Goal: Task Accomplishment & Management: Use online tool/utility

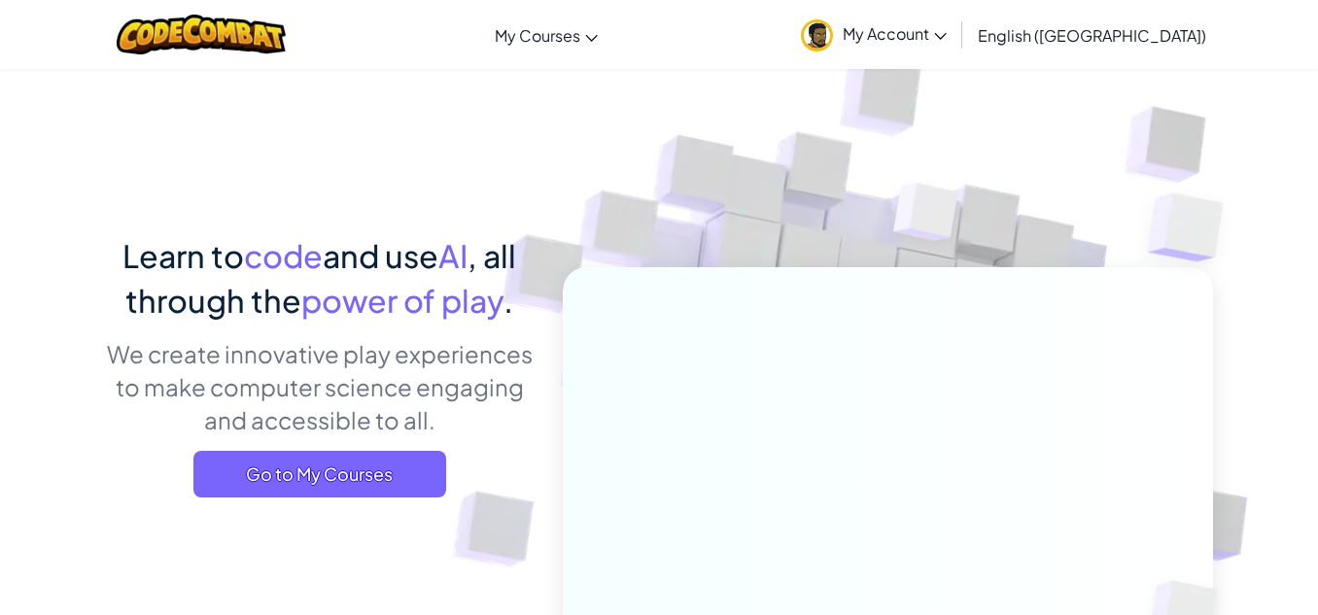
click at [946, 23] on span "My Account" at bounding box center [894, 33] width 104 height 20
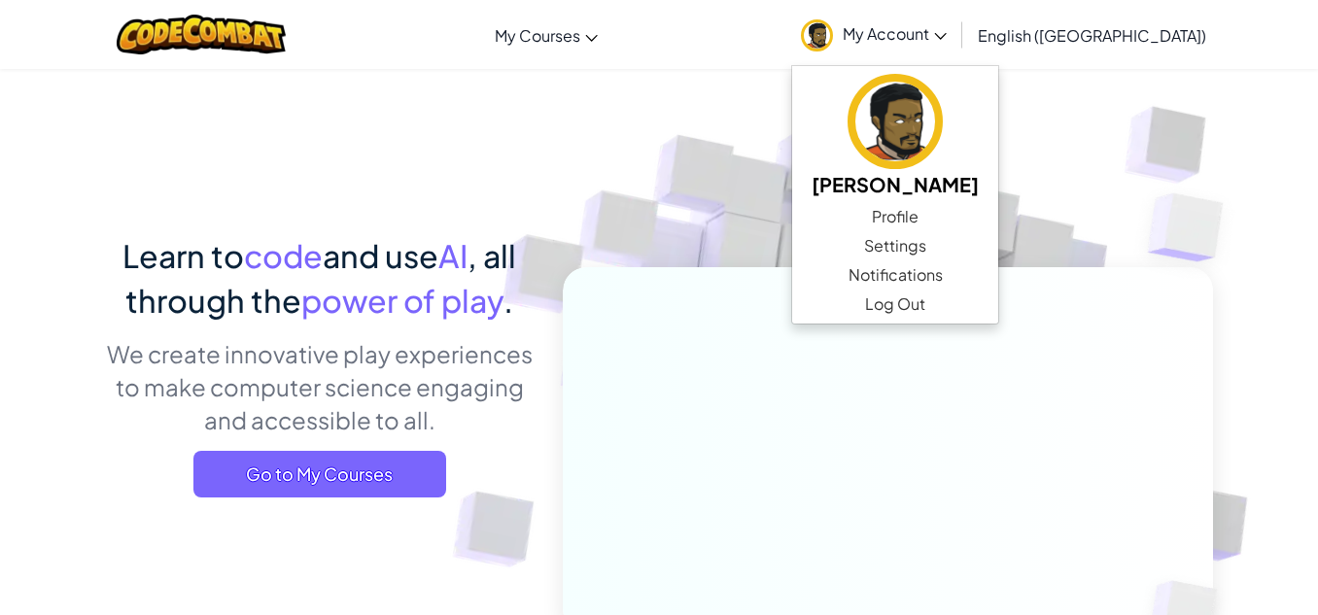
click at [946, 23] on span "My Account" at bounding box center [894, 33] width 104 height 20
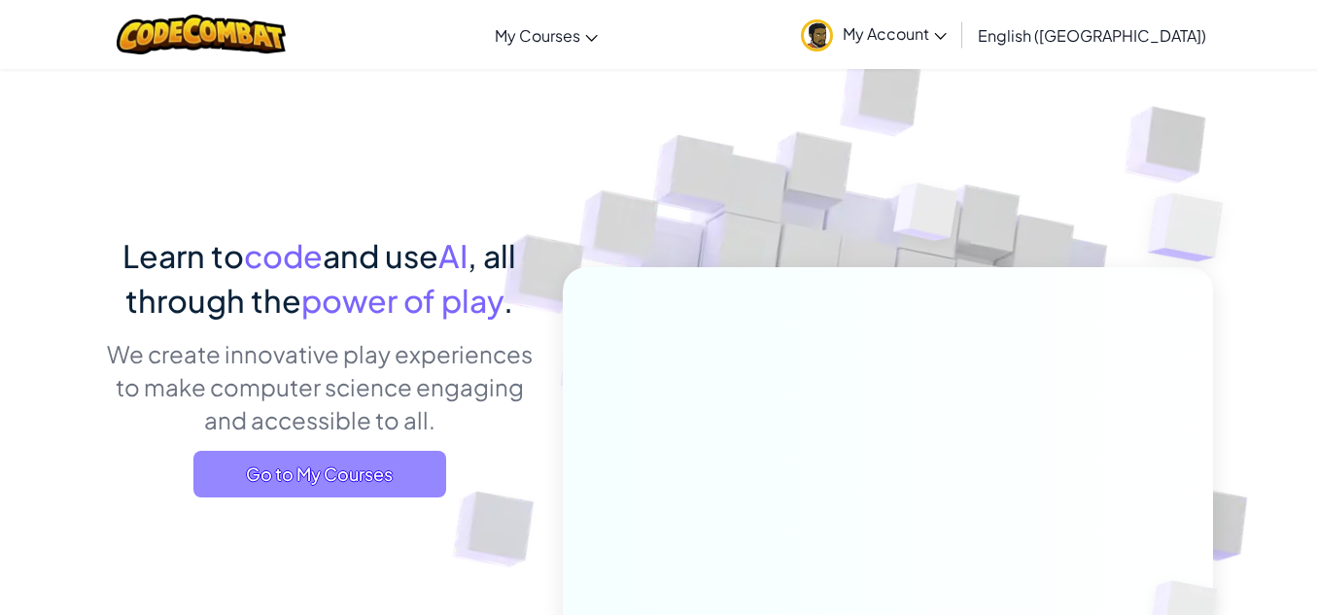
click at [383, 472] on span "Go to My Courses" at bounding box center [319, 474] width 253 height 47
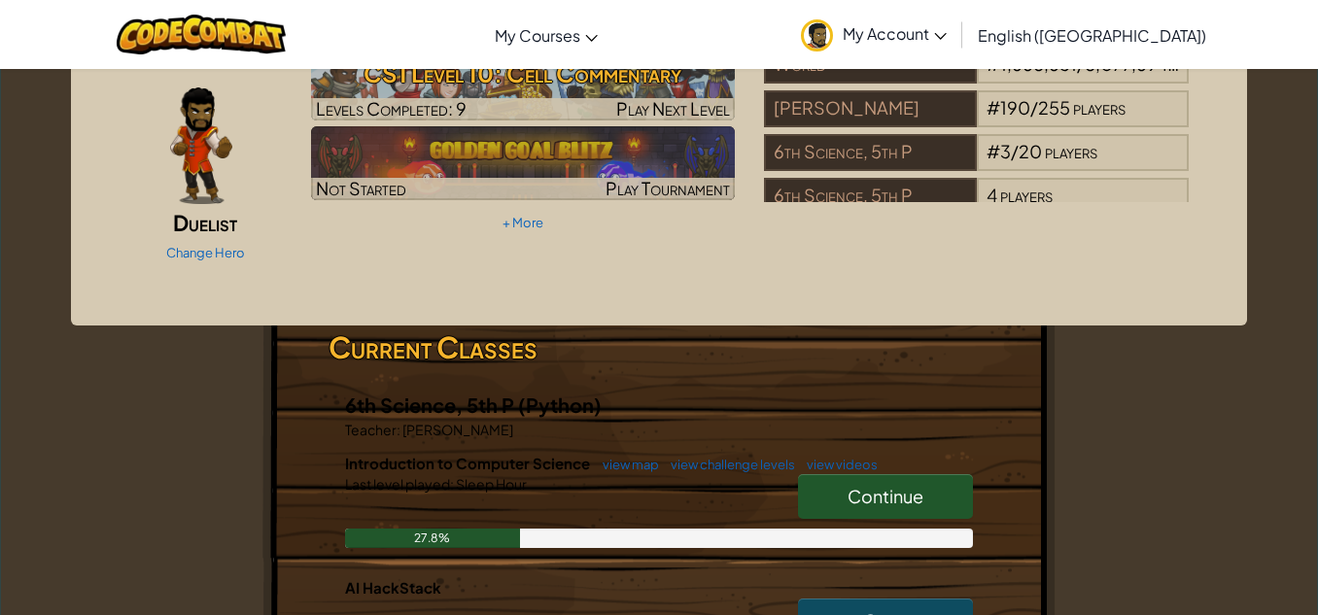
scroll to position [132, 0]
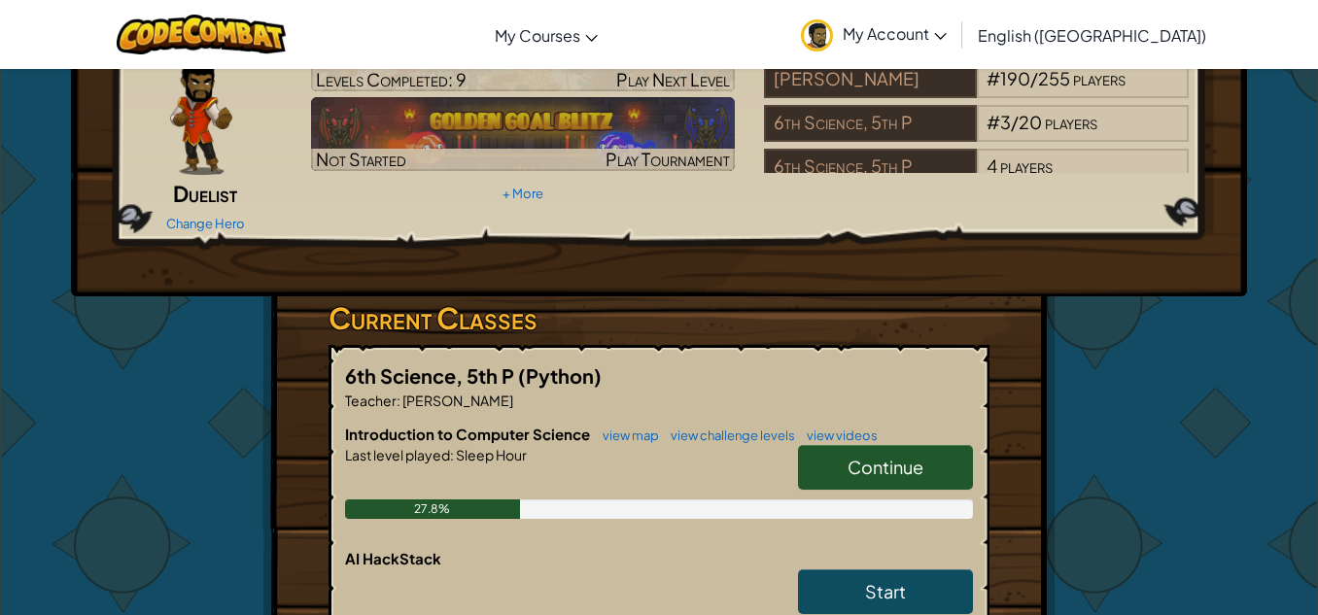
click at [871, 456] on span "Continue" at bounding box center [885, 467] width 76 height 22
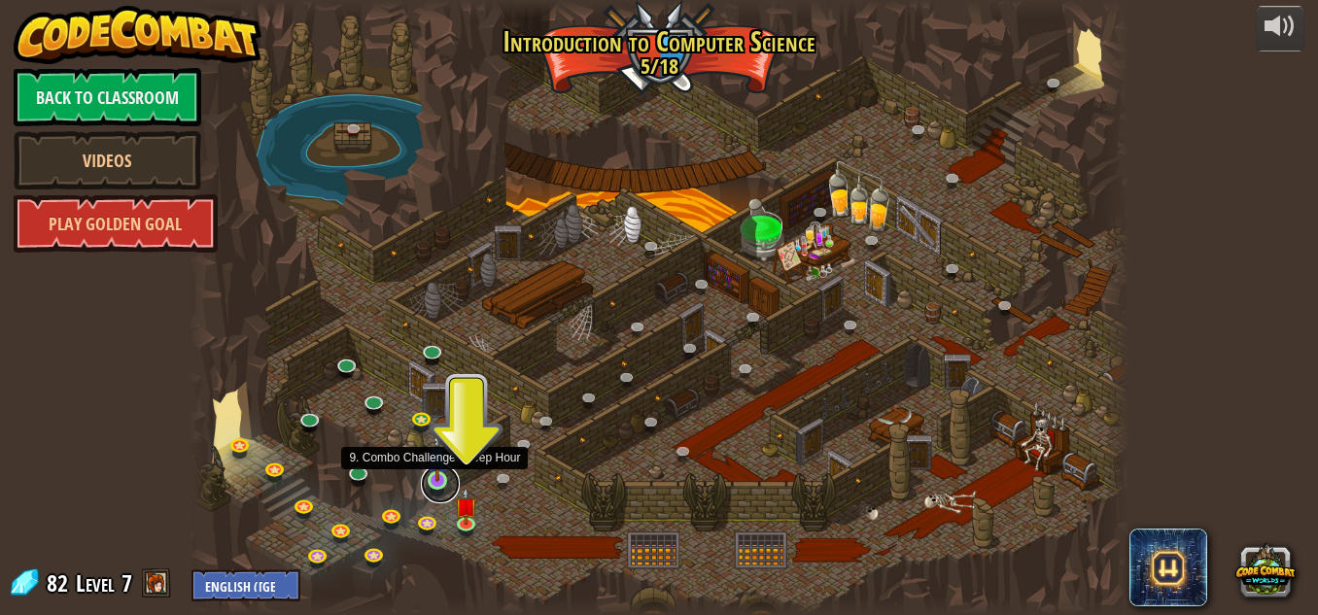
click at [437, 484] on link at bounding box center [440, 483] width 39 height 39
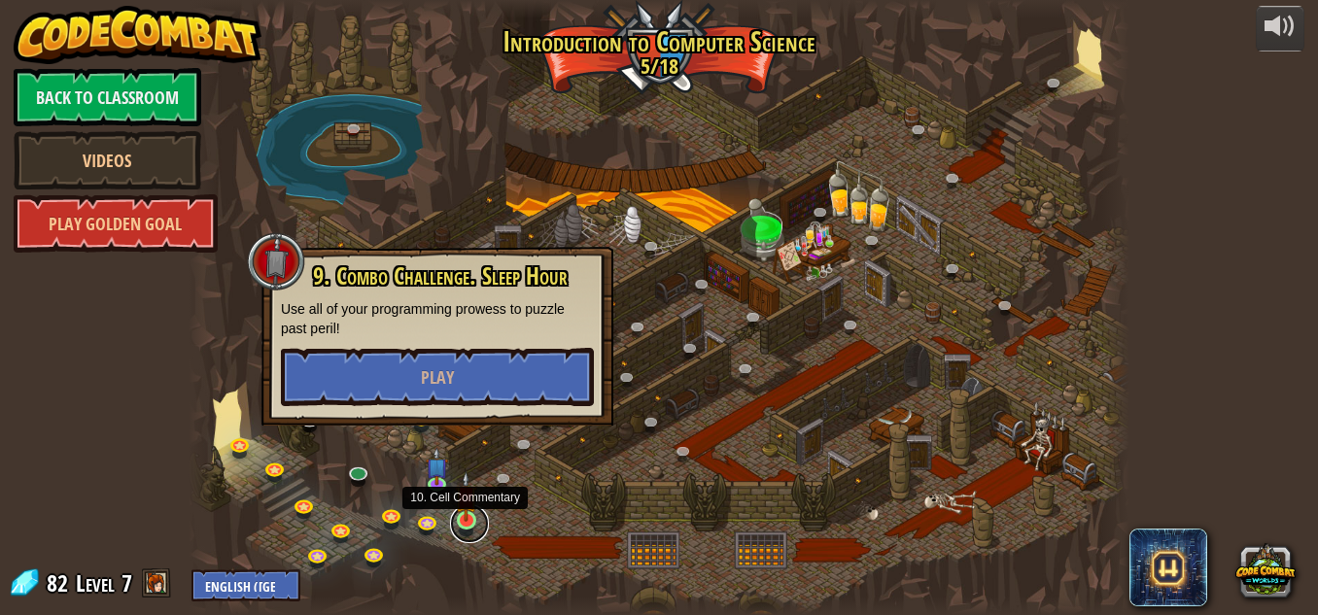
click at [464, 530] on link at bounding box center [469, 523] width 39 height 39
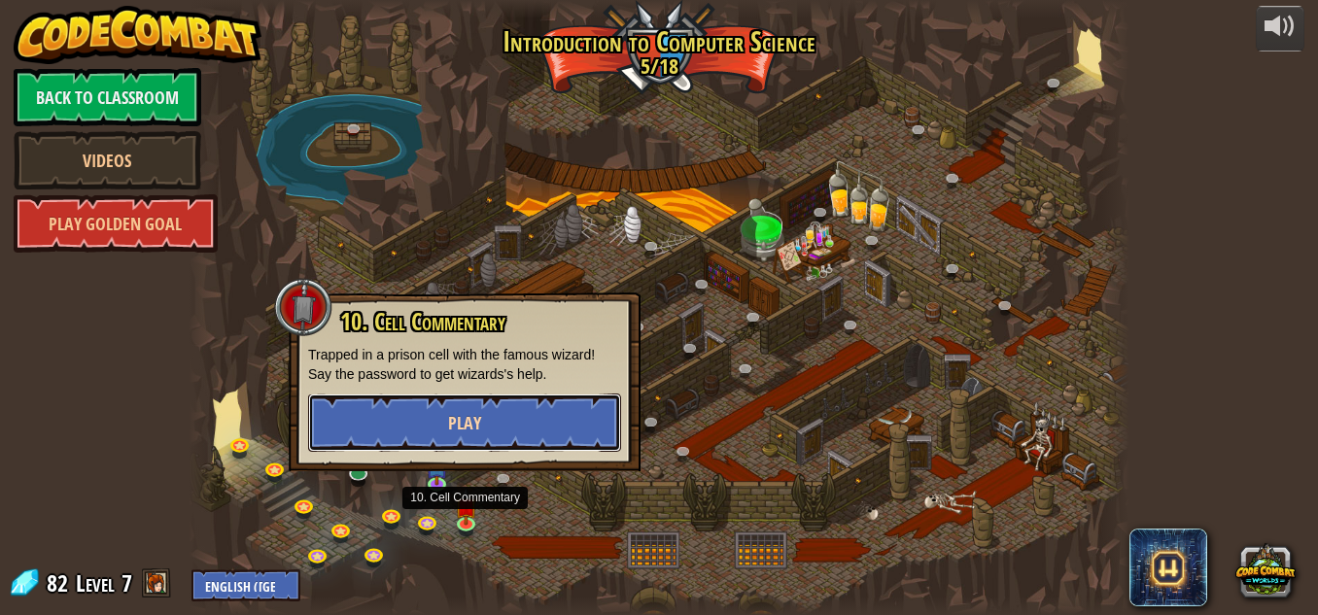
click at [473, 423] on span "Play" at bounding box center [464, 423] width 33 height 24
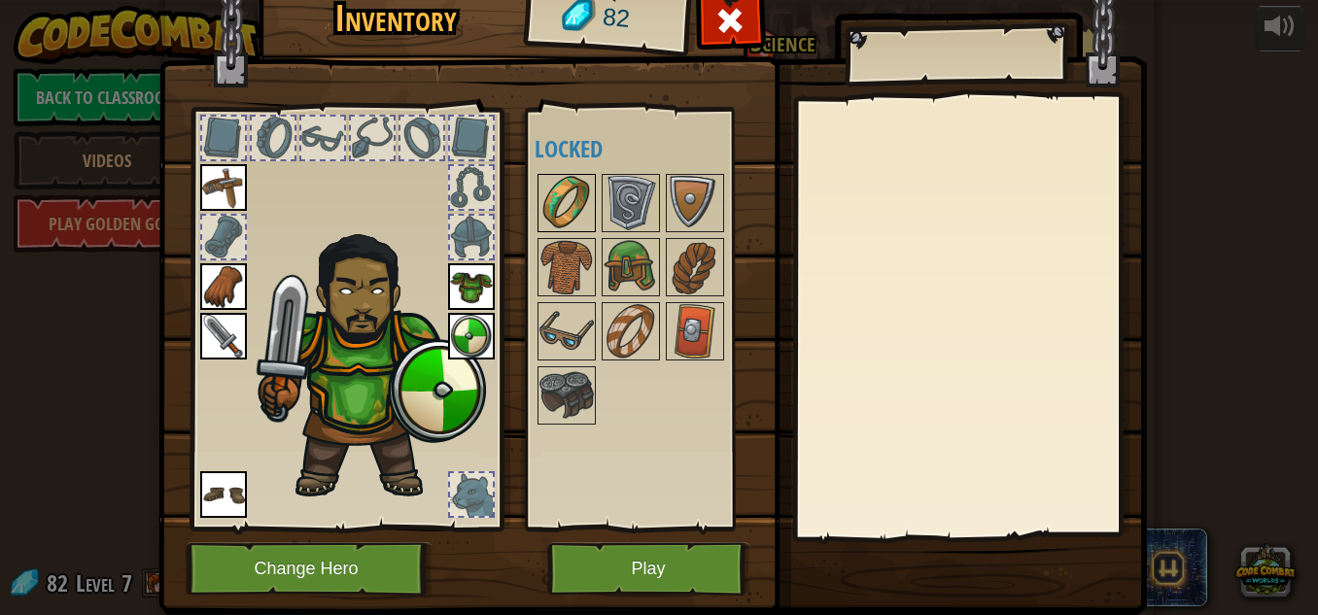
click at [573, 229] on img at bounding box center [566, 203] width 54 height 54
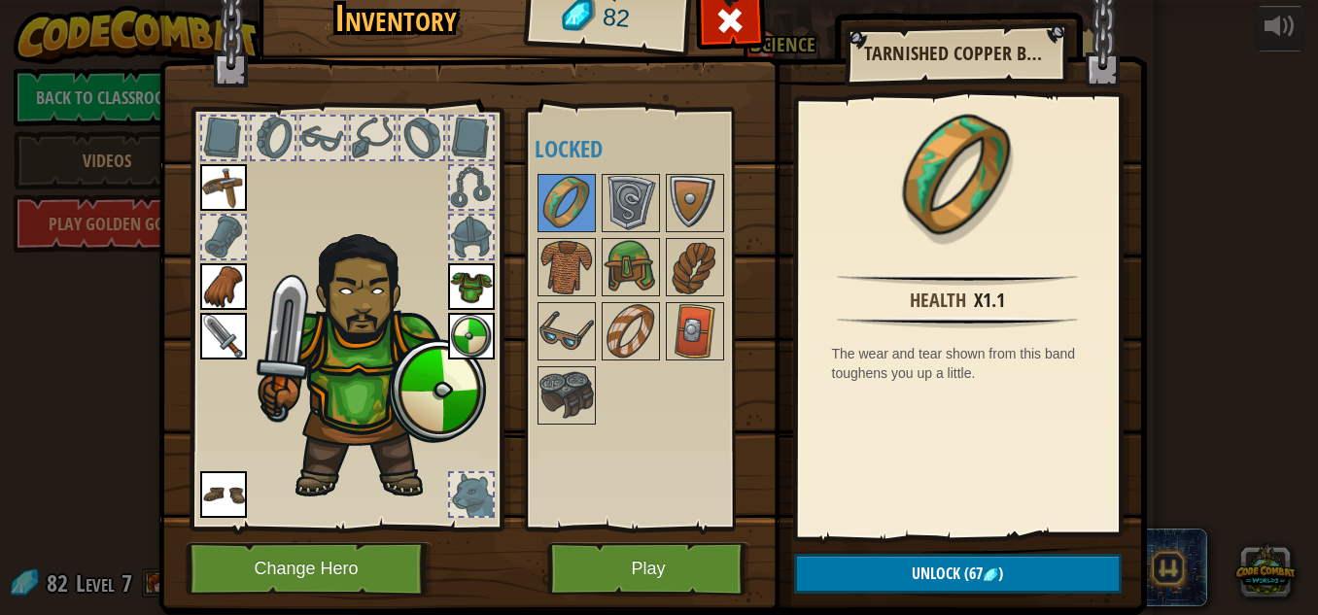
click at [577, 297] on div at bounding box center [648, 299] width 229 height 257
click at [572, 290] on img at bounding box center [566, 267] width 54 height 54
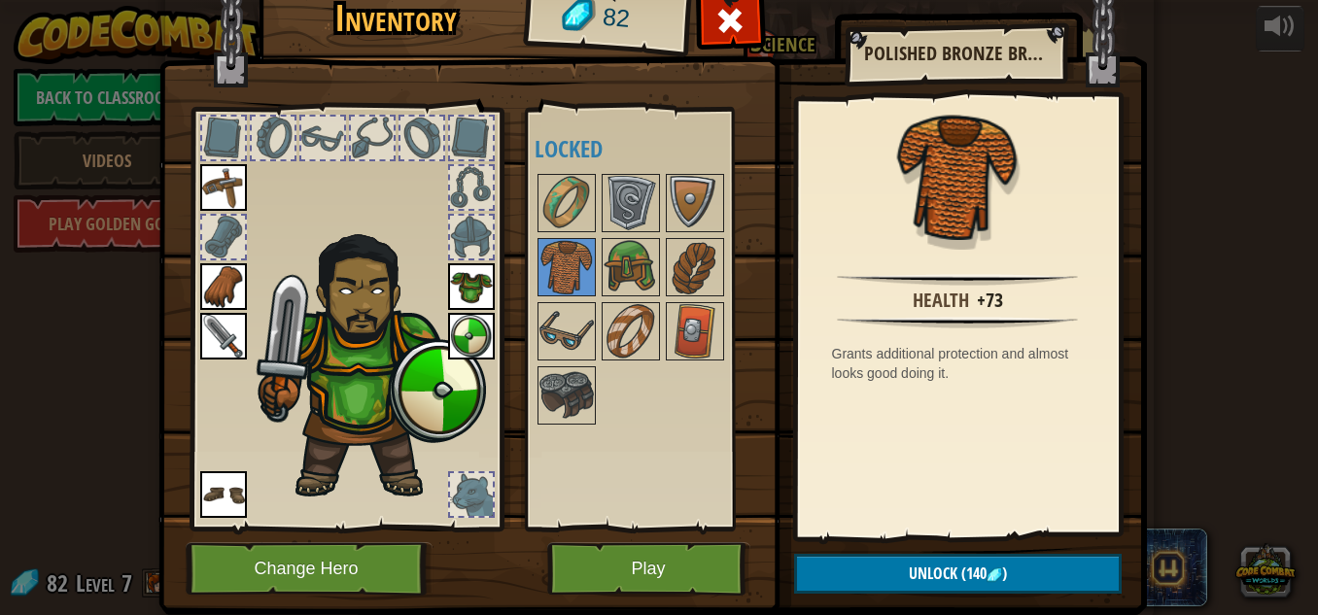
click at [477, 291] on img at bounding box center [471, 286] width 47 height 47
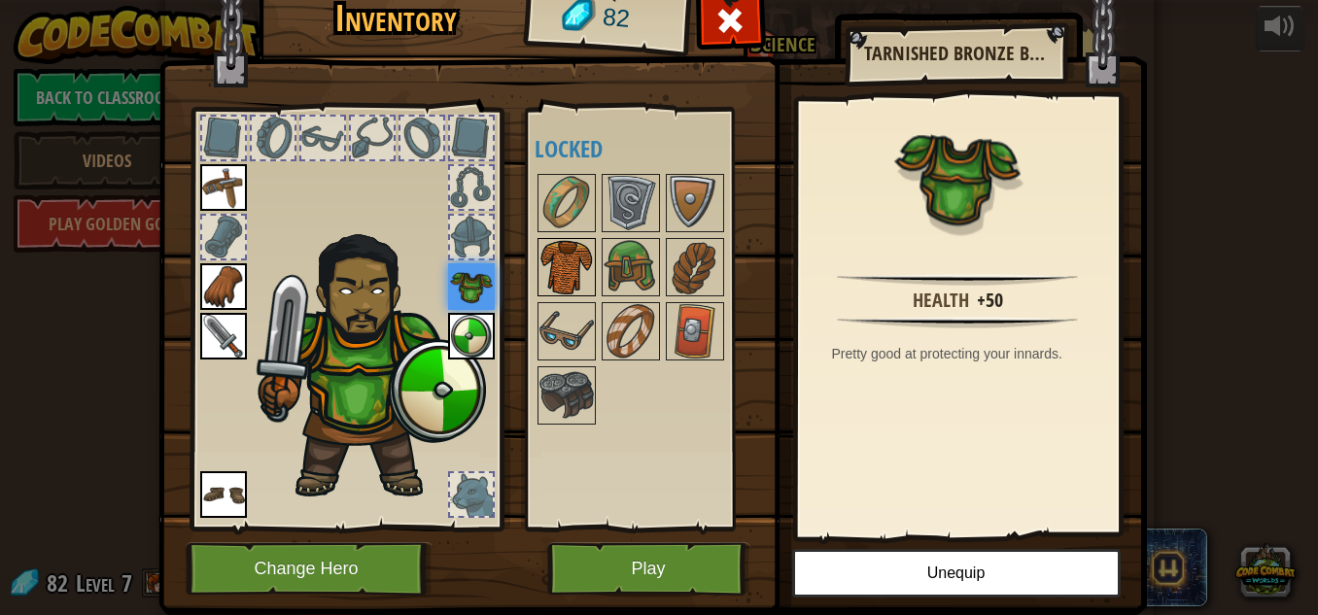
click at [585, 267] on img at bounding box center [566, 267] width 54 height 54
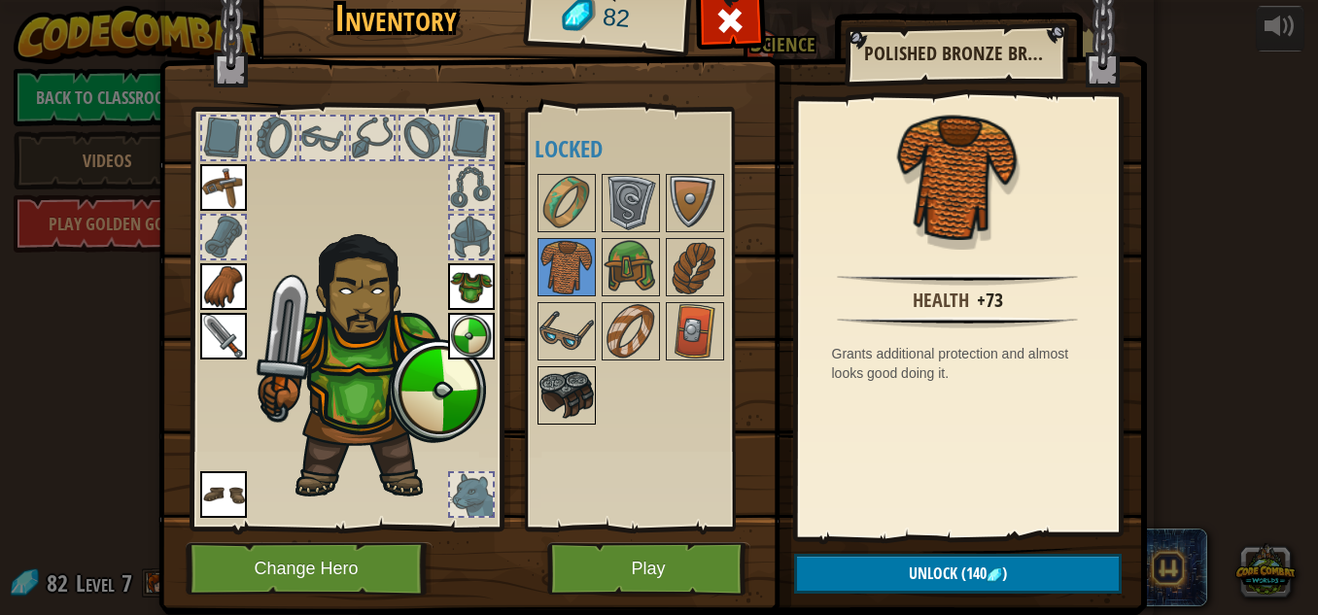
click at [568, 386] on img at bounding box center [566, 395] width 54 height 54
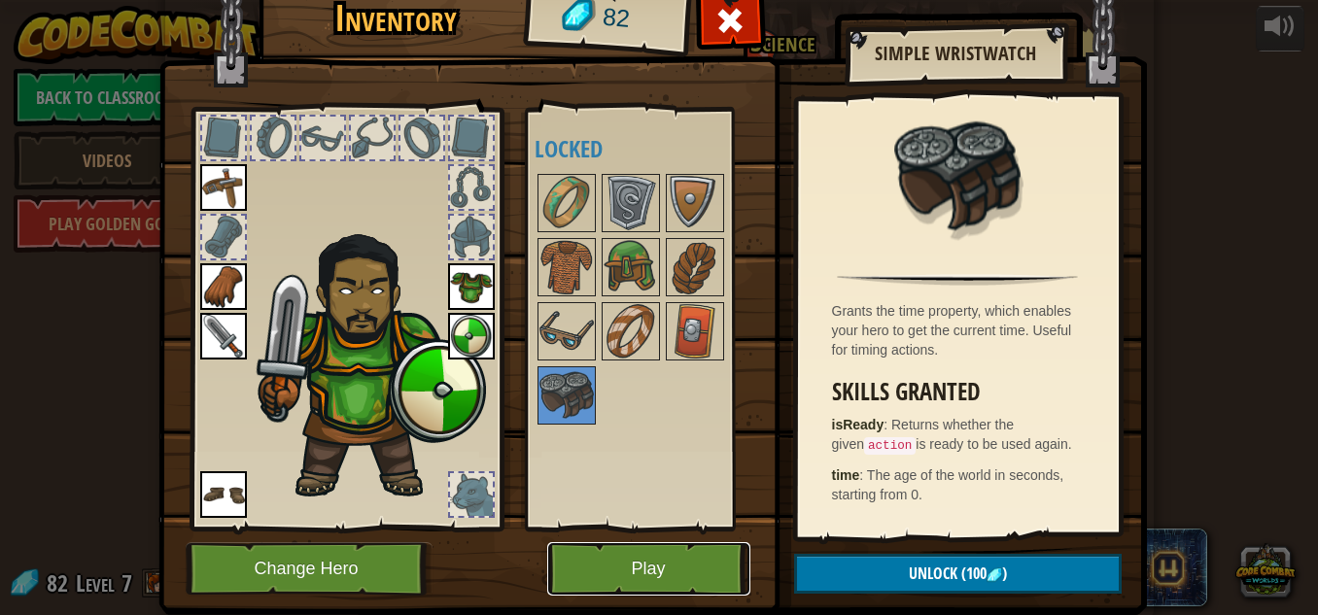
click at [671, 571] on button "Play" at bounding box center [648, 568] width 203 height 53
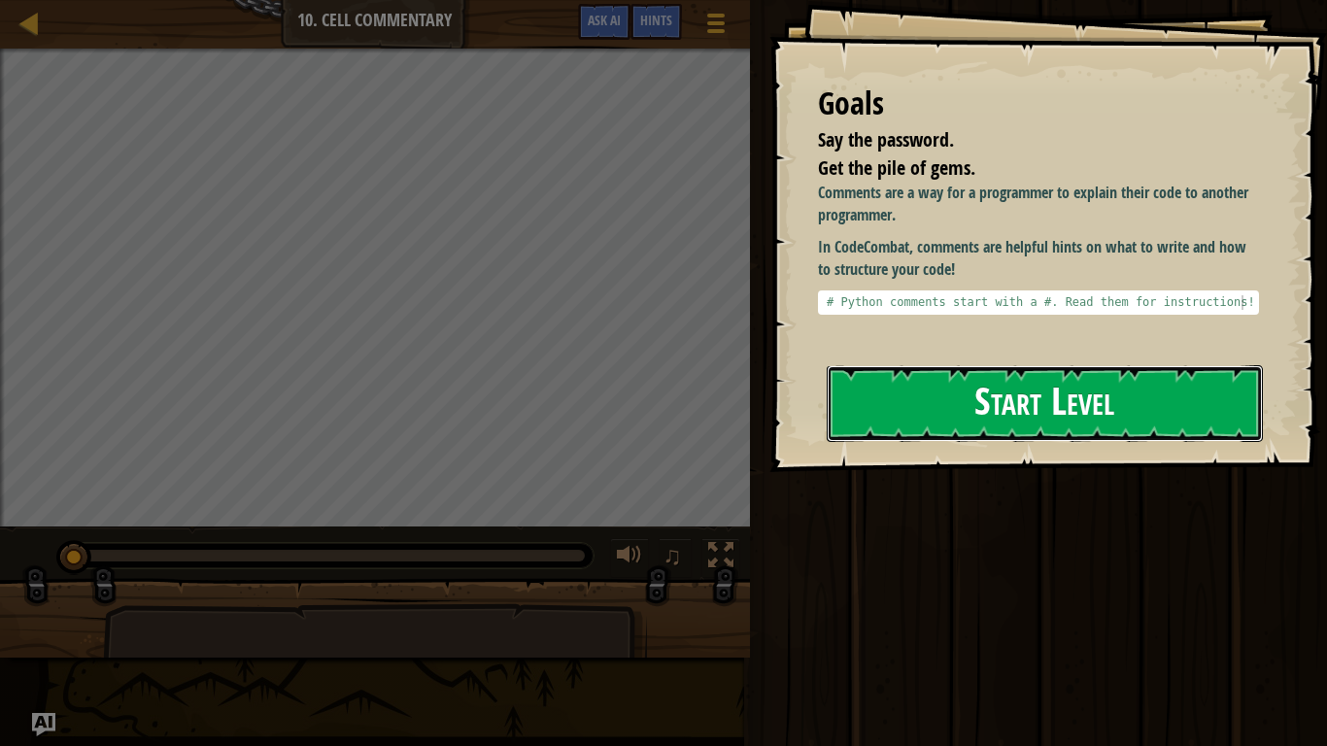
click at [902, 395] on button "Start Level" at bounding box center [1045, 403] width 436 height 77
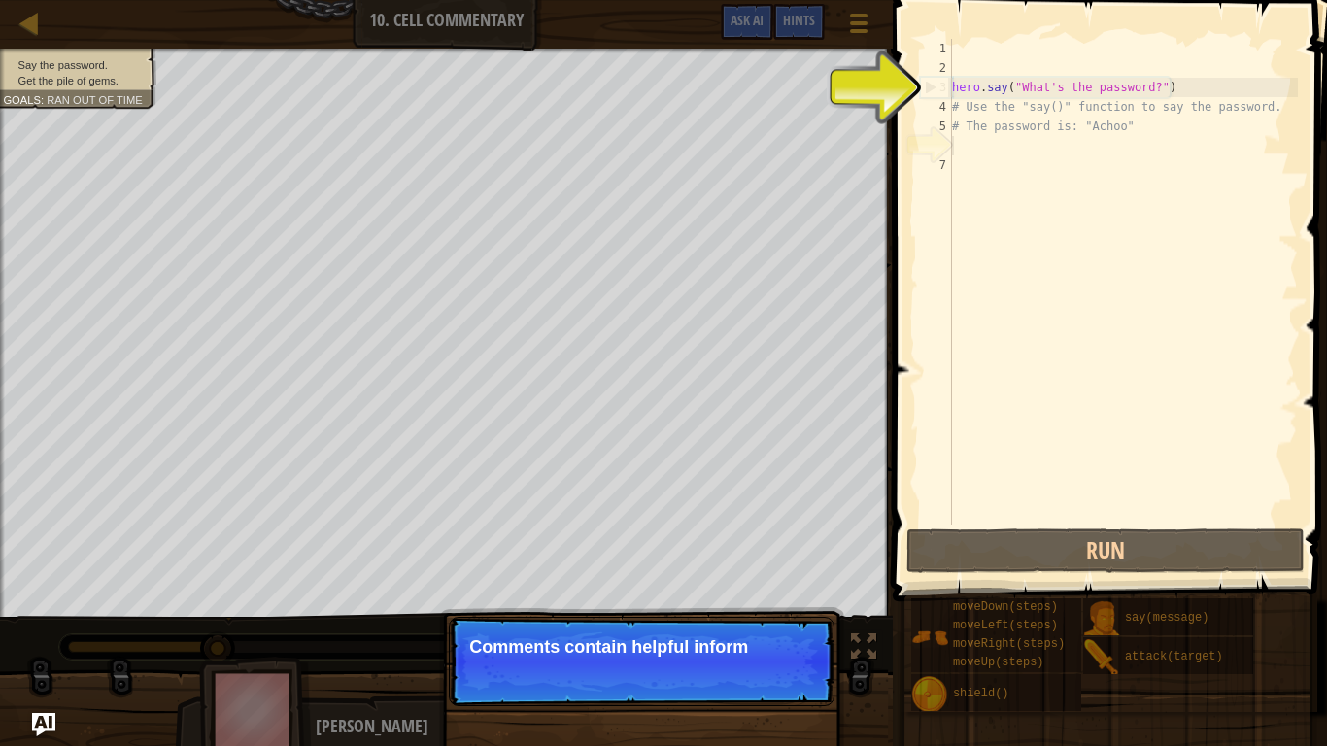
click at [1003, 160] on div "hero . say ( "What's the password?" ) # Use the "say()" function to say the pas…" at bounding box center [1123, 301] width 350 height 525
click at [1003, 159] on div "hero . say ( "What's the password?" ) # Use the "say()" function to say the pas…" at bounding box center [1123, 301] width 350 height 525
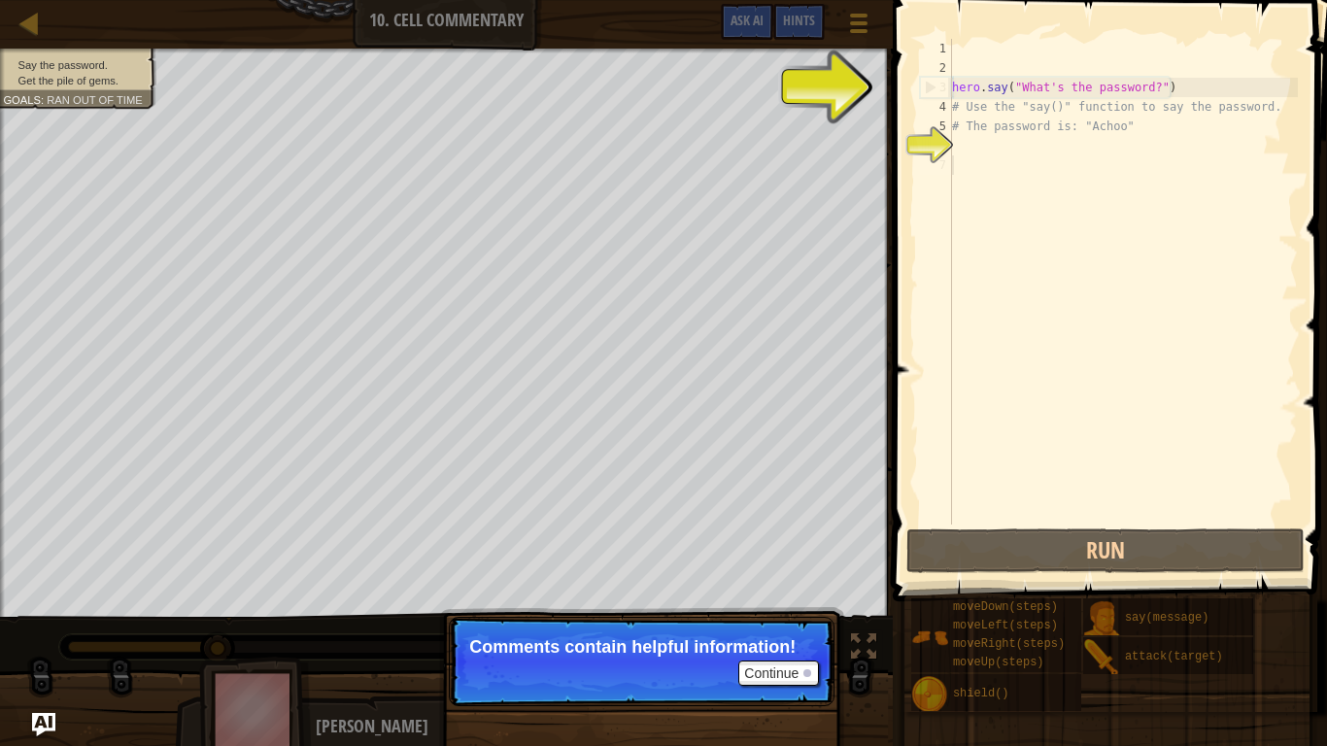
click at [805, 614] on p "Continue Comments contain helpful information!" at bounding box center [642, 661] width 386 height 89
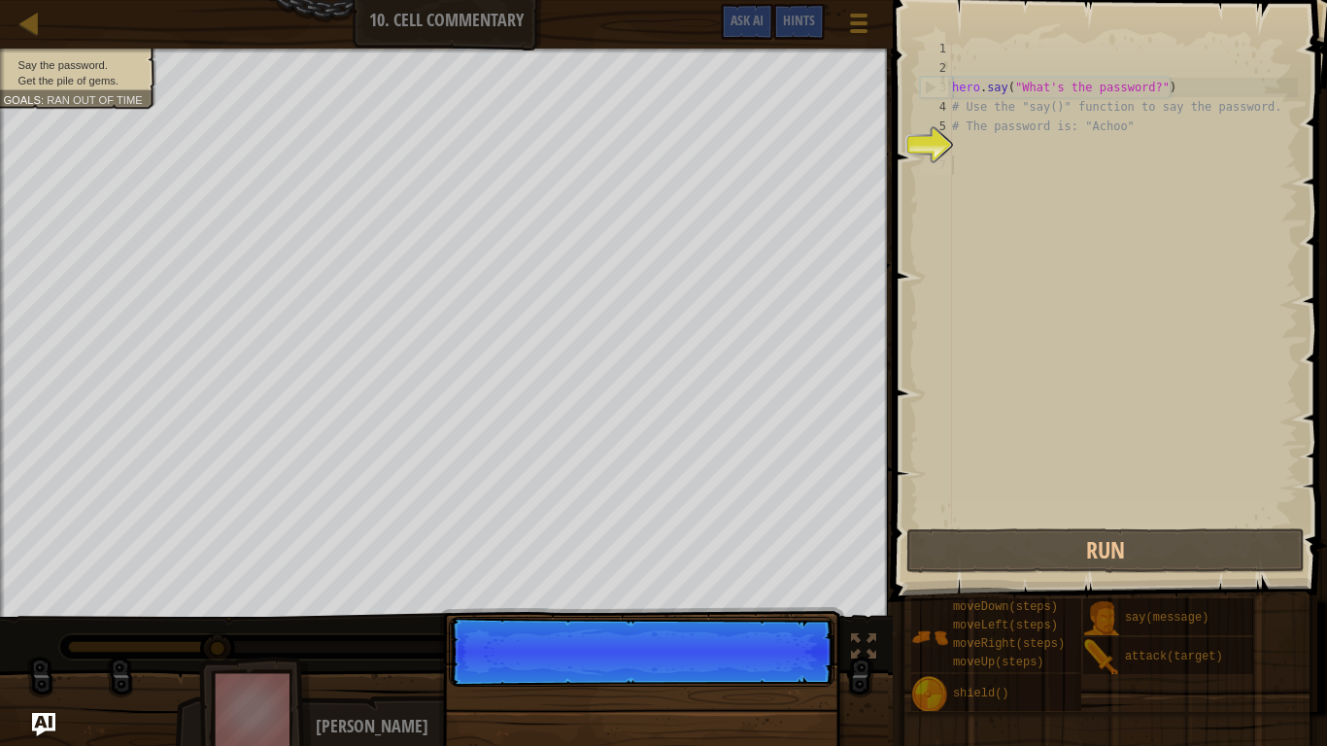
scroll to position [9, 0]
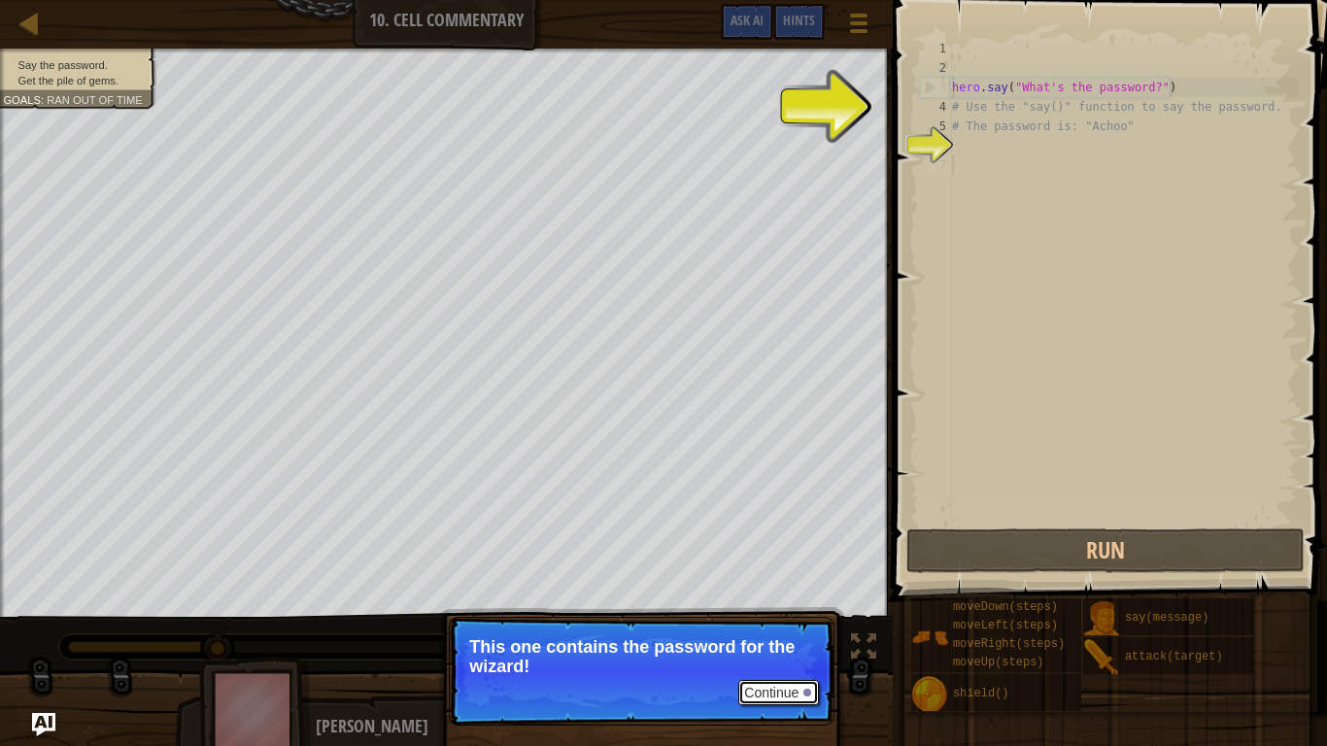
click at [800, 614] on button "Continue" at bounding box center [778, 692] width 81 height 25
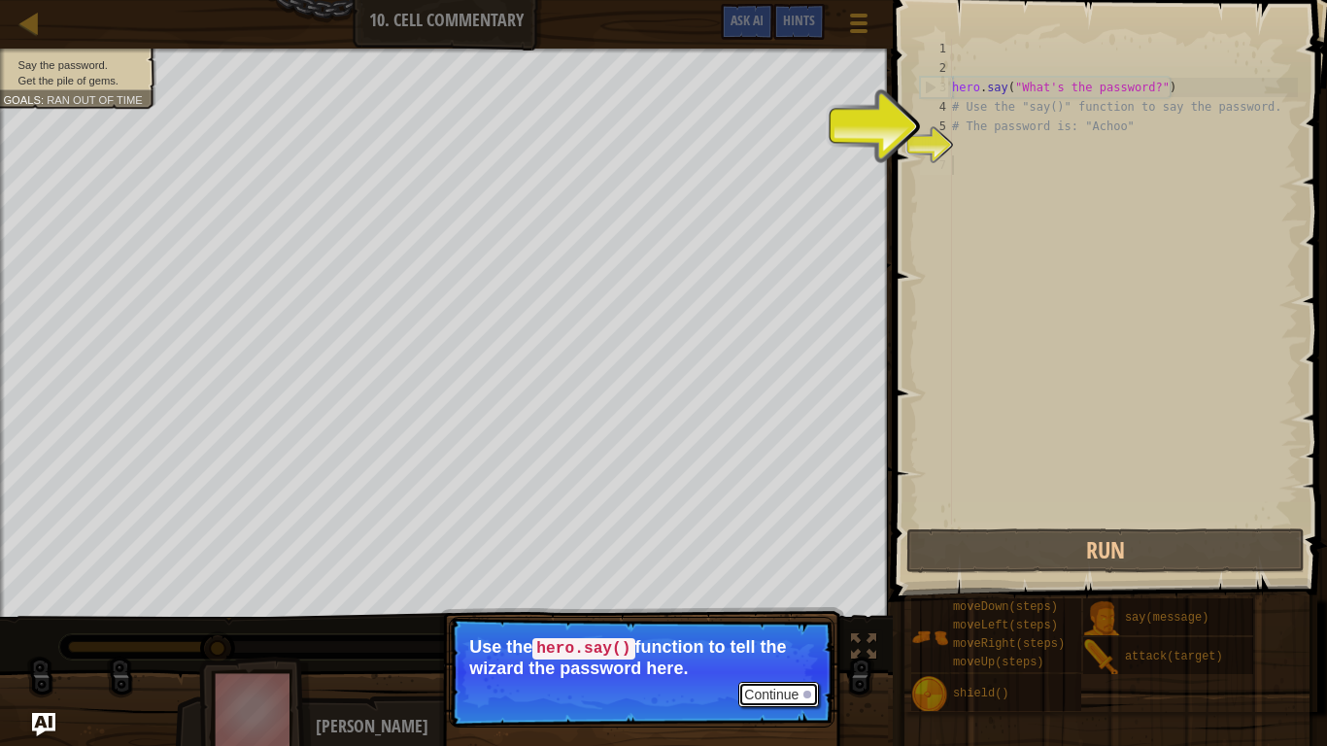
click at [788, 614] on button "Continue" at bounding box center [778, 694] width 81 height 25
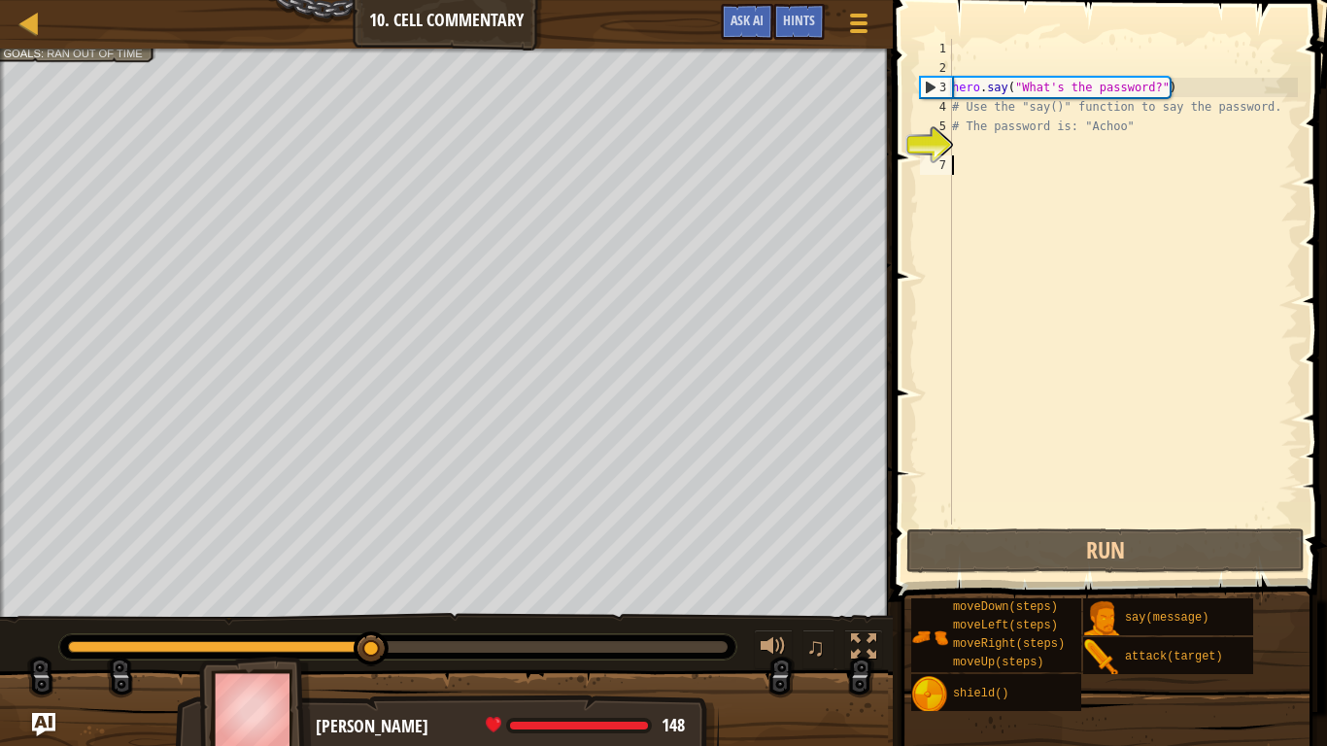
click at [992, 159] on div "hero . say ( "What's the password?" ) # Use the "say()" function to say the pas…" at bounding box center [1123, 301] width 350 height 525
click at [992, 154] on div "hero . say ( "What's the password?" ) # Use the "say()" function to say the pas…" at bounding box center [1123, 301] width 350 height 525
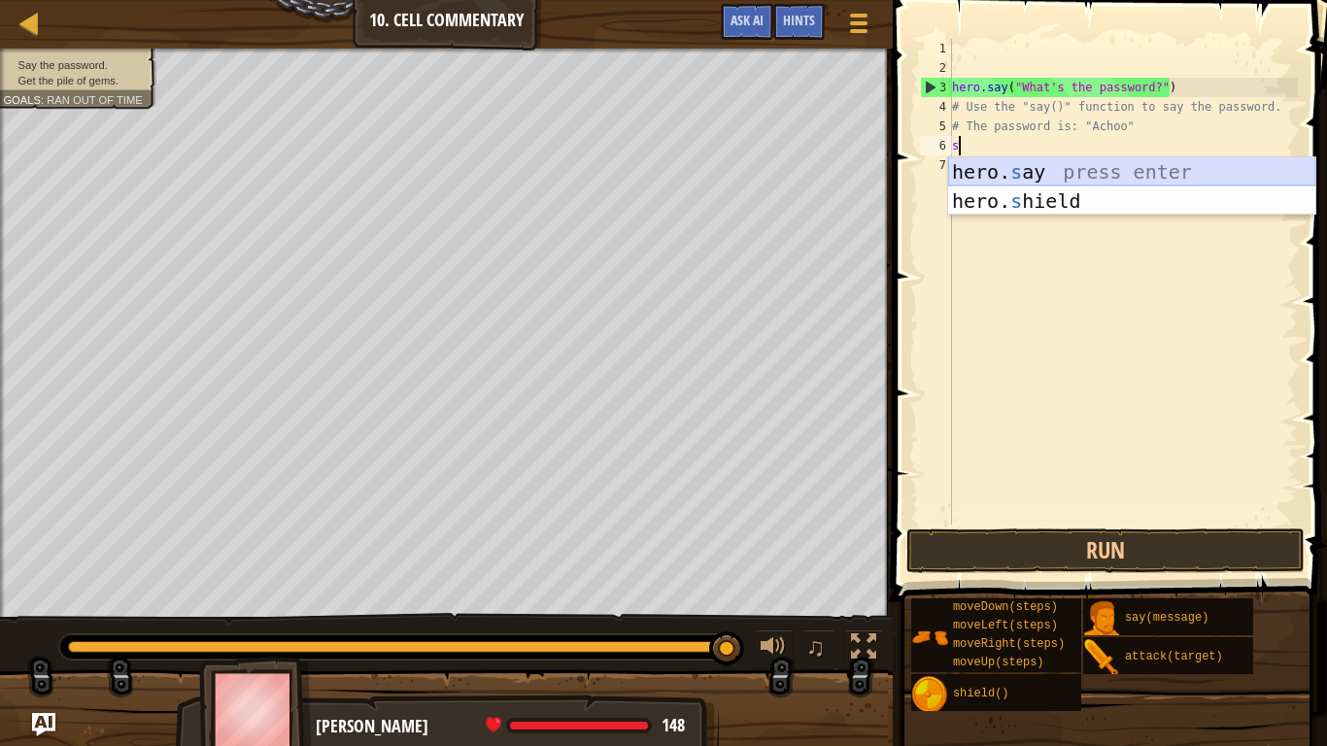
click at [1108, 170] on div "hero. s ay press enter hero. s hield press enter" at bounding box center [1131, 215] width 367 height 117
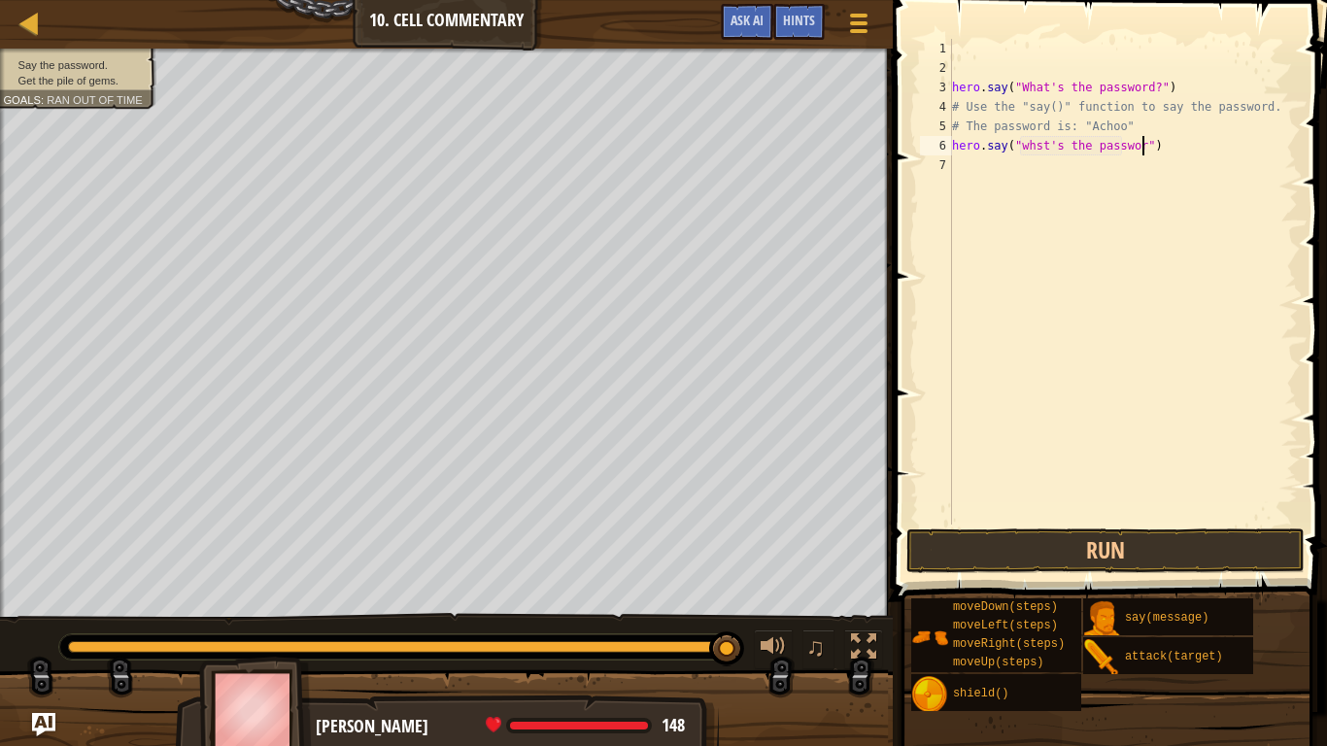
scroll to position [9, 29]
type textarea "hero.say("whst's the password")"
click at [1098, 551] on button "Run" at bounding box center [1106, 551] width 398 height 45
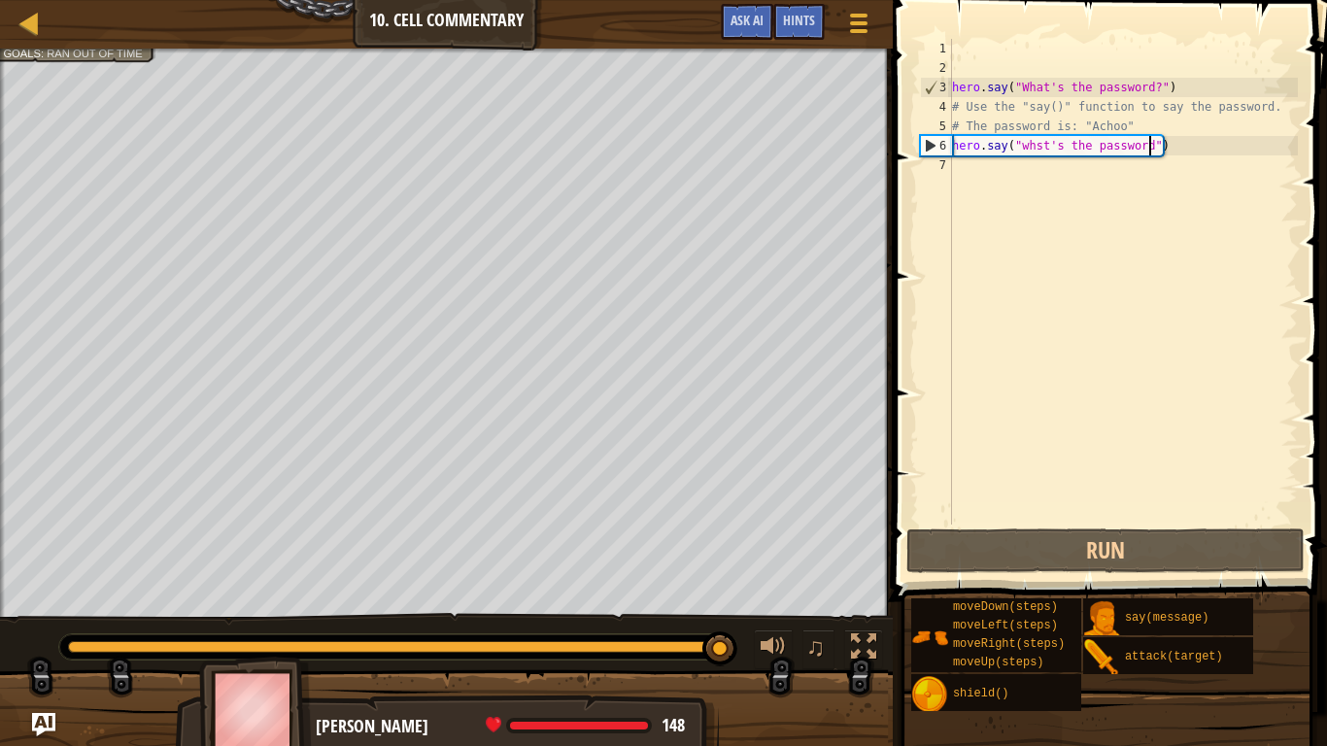
click at [1104, 162] on div "hero . say ( "What's the password?" ) # Use the "say()" function to say the pas…" at bounding box center [1123, 301] width 350 height 525
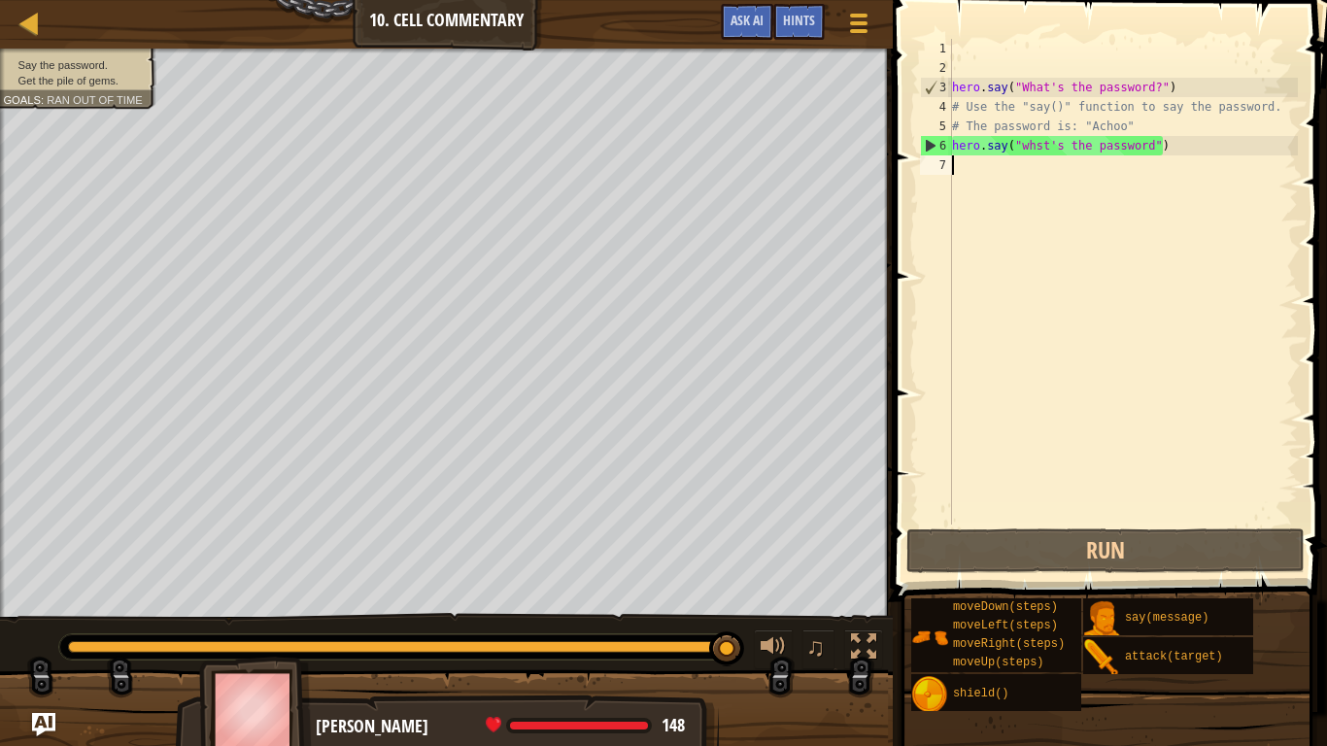
scroll to position [9, 0]
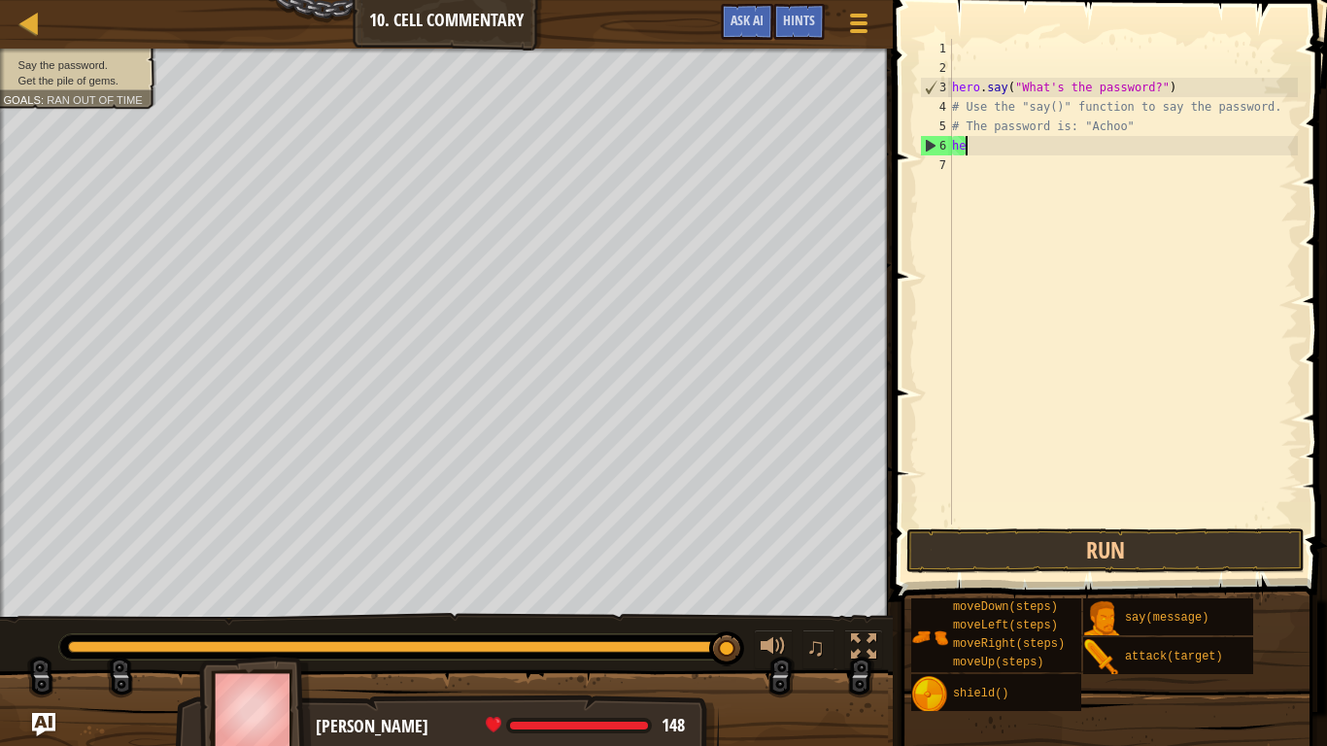
type textarea "h"
type textarea "m"
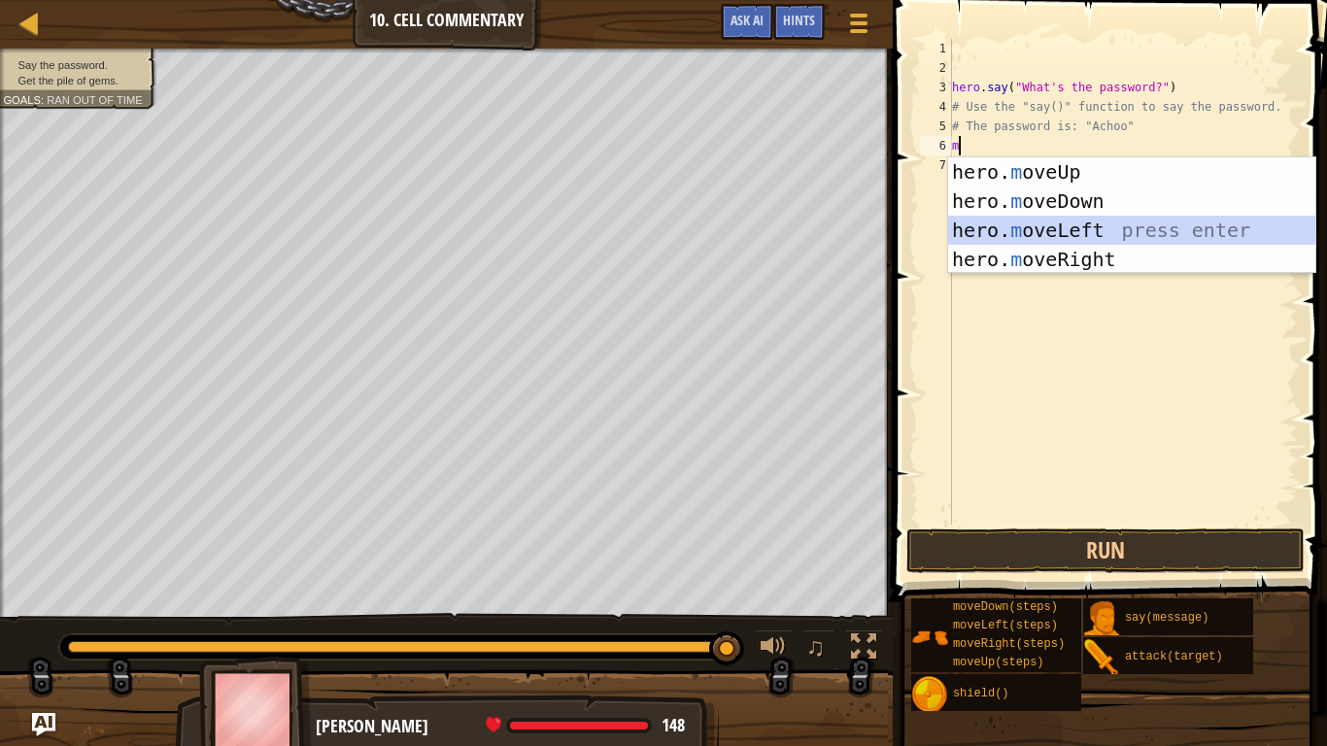
click at [1120, 227] on div "hero. m oveUp press enter hero. m oveDown press enter hero. m oveLeft press ent…" at bounding box center [1131, 244] width 367 height 175
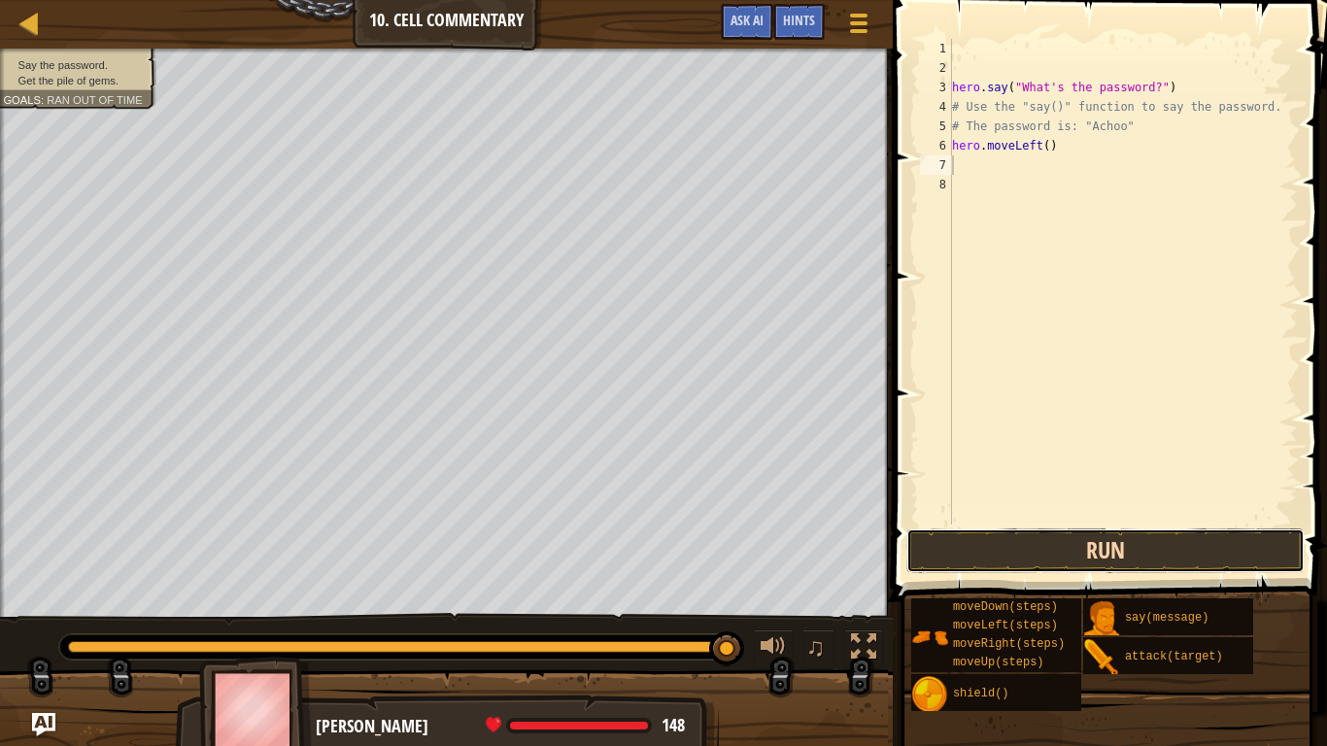
click at [994, 566] on button "Run" at bounding box center [1106, 551] width 398 height 45
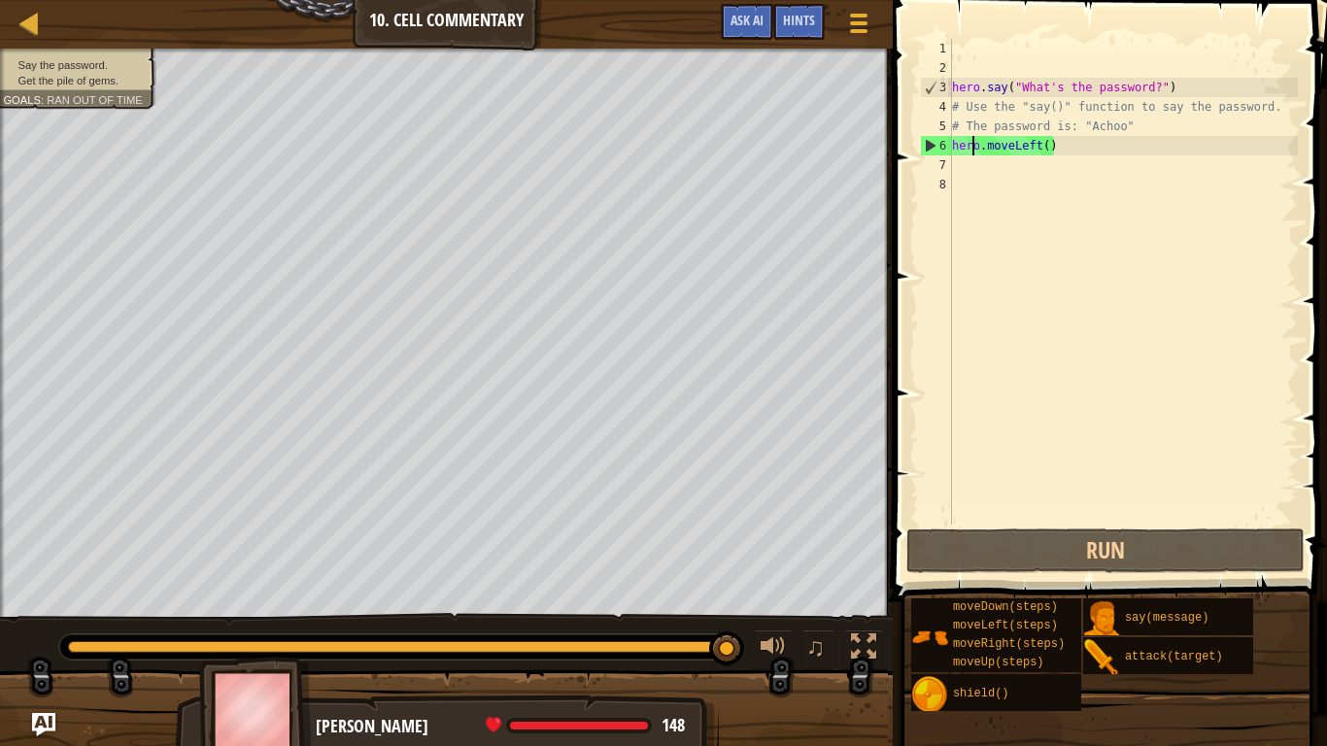
click at [970, 142] on div "hero . say ( "What's the password?" ) # Use the "say()" function to say the pas…" at bounding box center [1123, 301] width 350 height 525
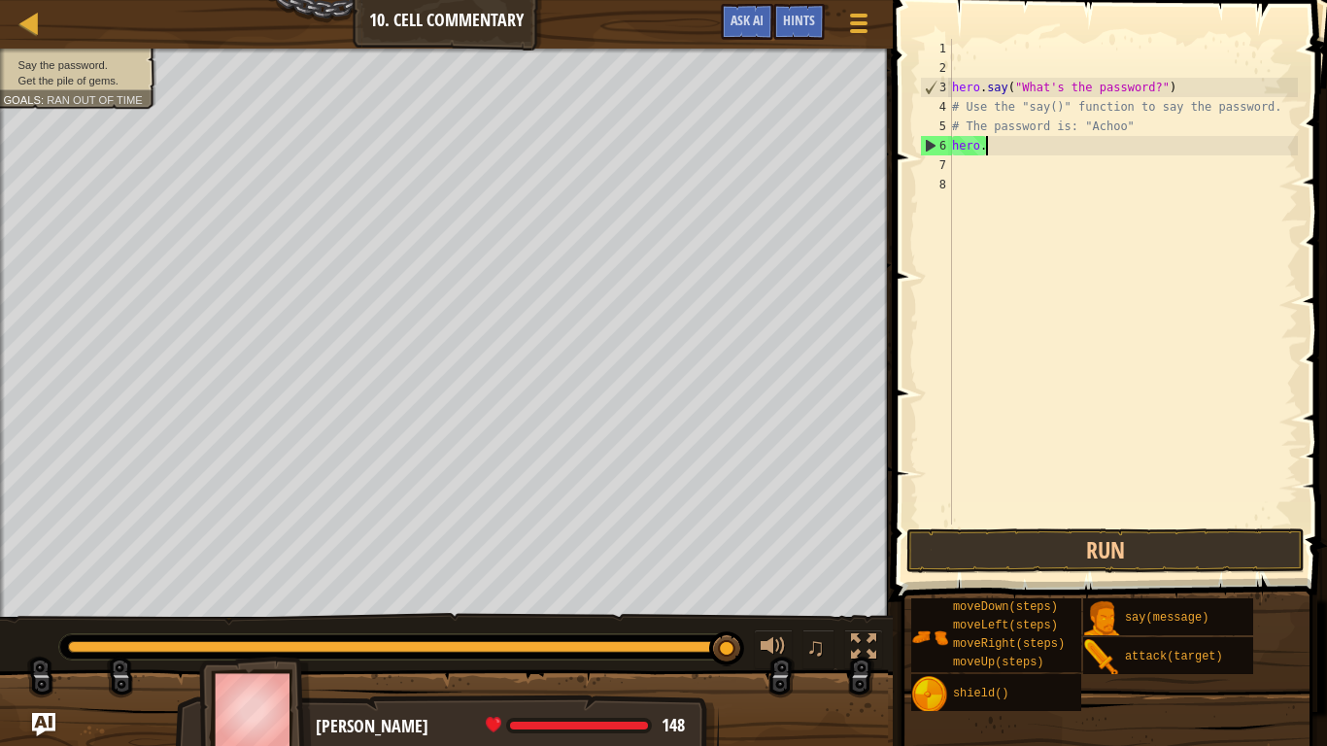
type textarea "hero.m"
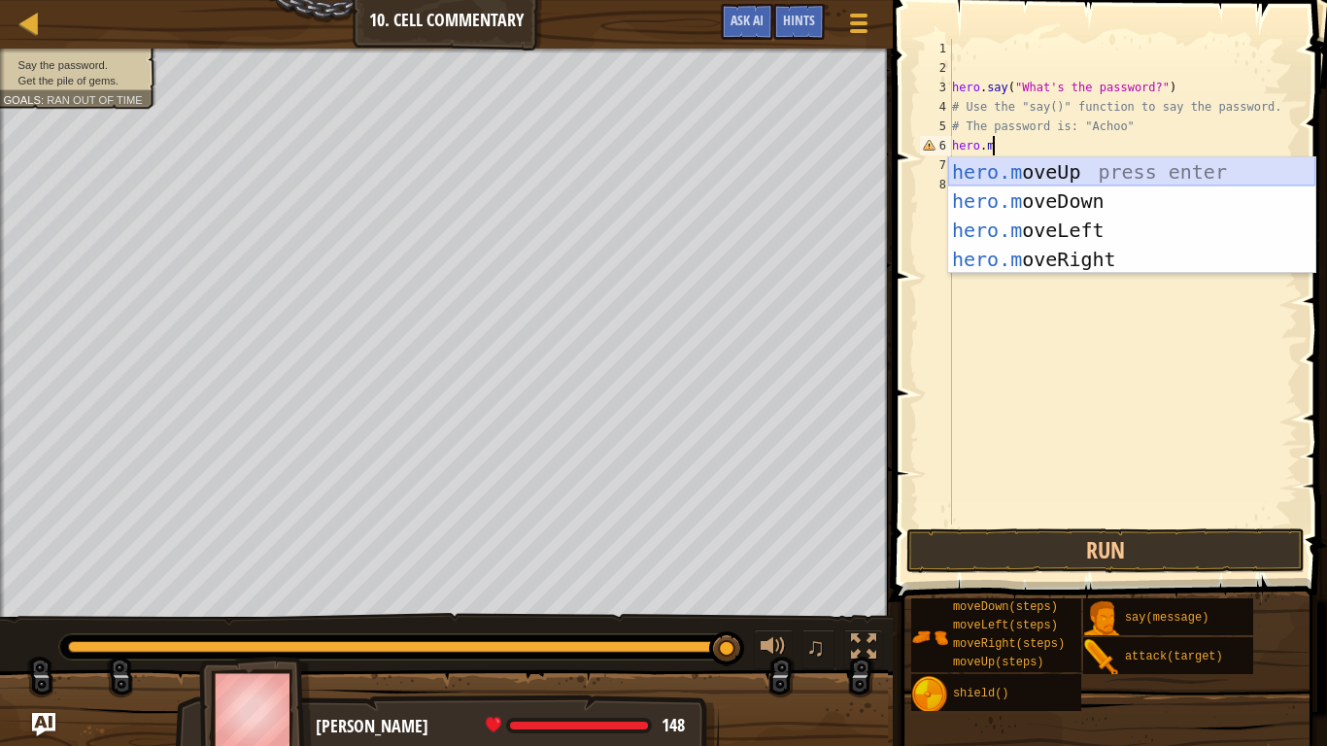
click at [1048, 171] on div "hero.m oveUp press enter hero.m oveDown press enter hero.m oveLeft press enter …" at bounding box center [1131, 244] width 367 height 175
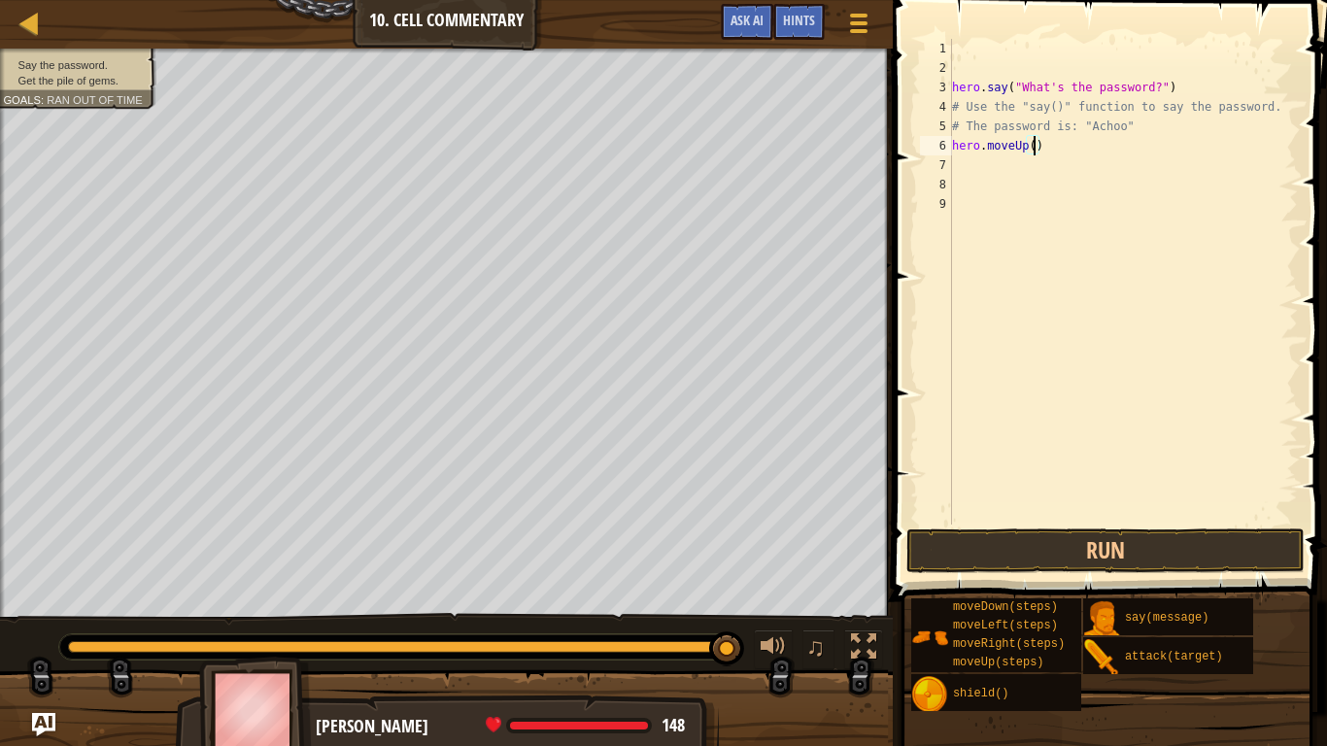
scroll to position [9, 13]
click at [1085, 543] on button "Run" at bounding box center [1106, 551] width 398 height 45
type textarea "hero.moveUp(1)"
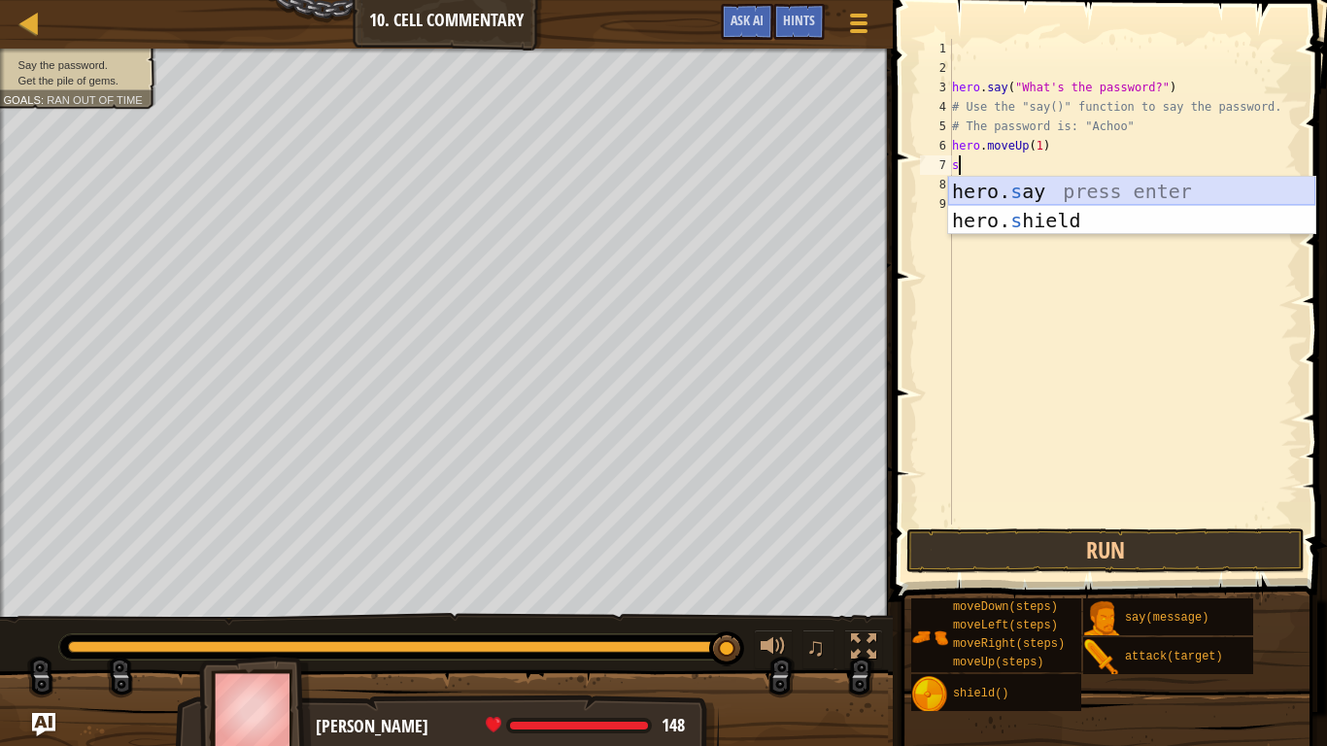
click at [1162, 192] on div "hero. s ay press enter hero. s hield press enter" at bounding box center [1131, 235] width 367 height 117
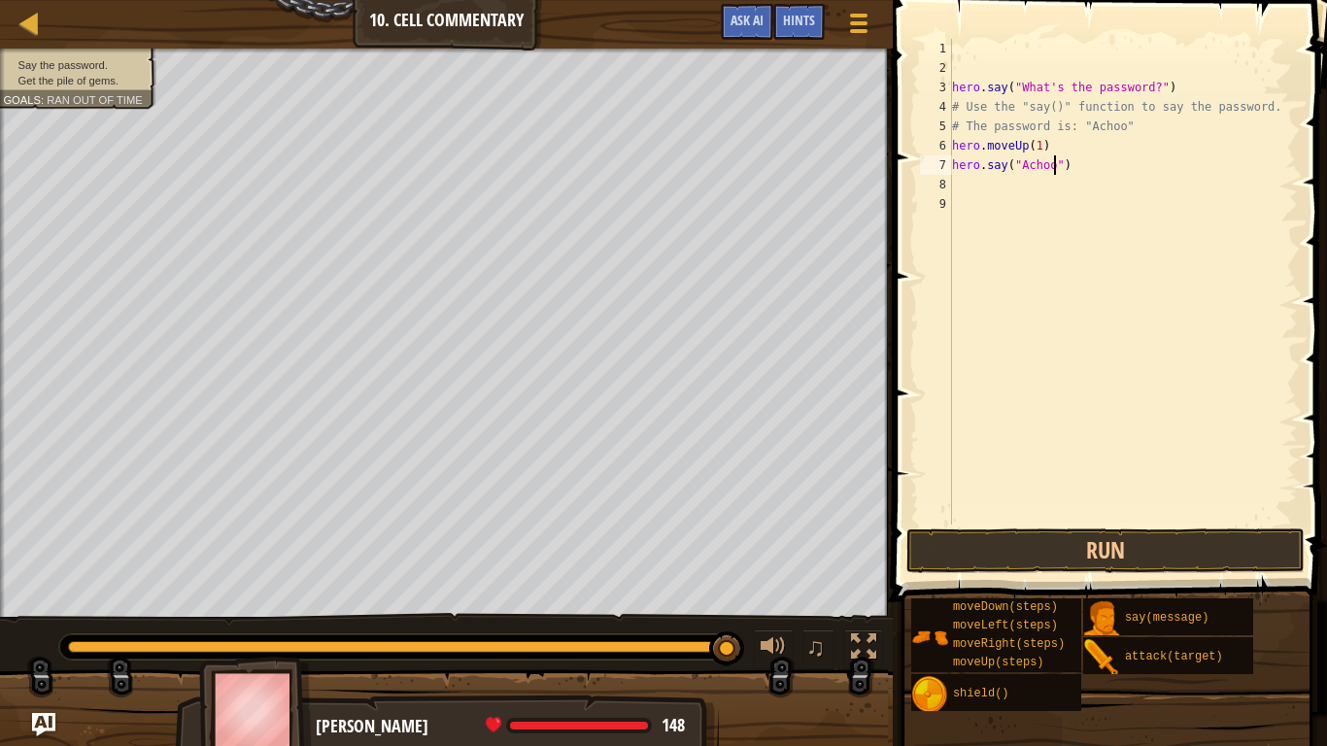
scroll to position [9, 16]
type textarea "hero.say("Achoo")"
click at [1192, 539] on button "Run" at bounding box center [1106, 551] width 398 height 45
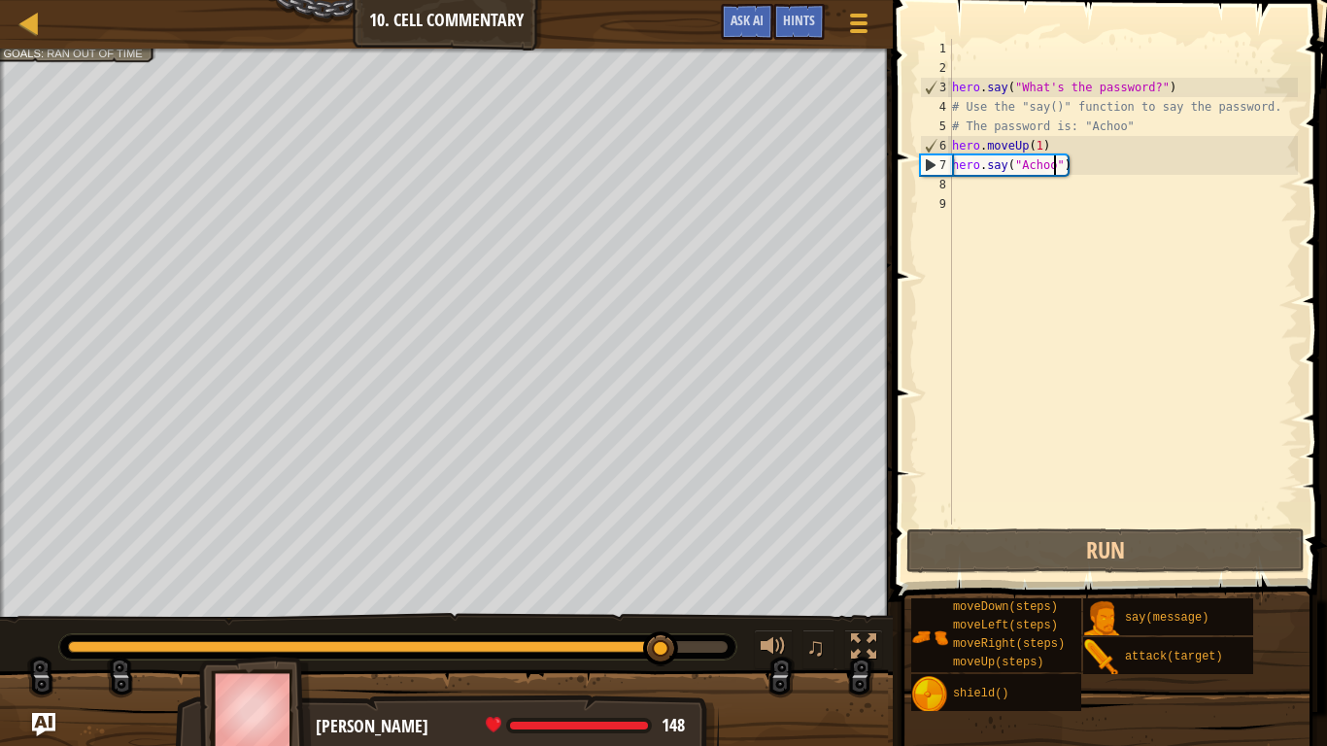
scroll to position [9, 0]
type textarea "m"
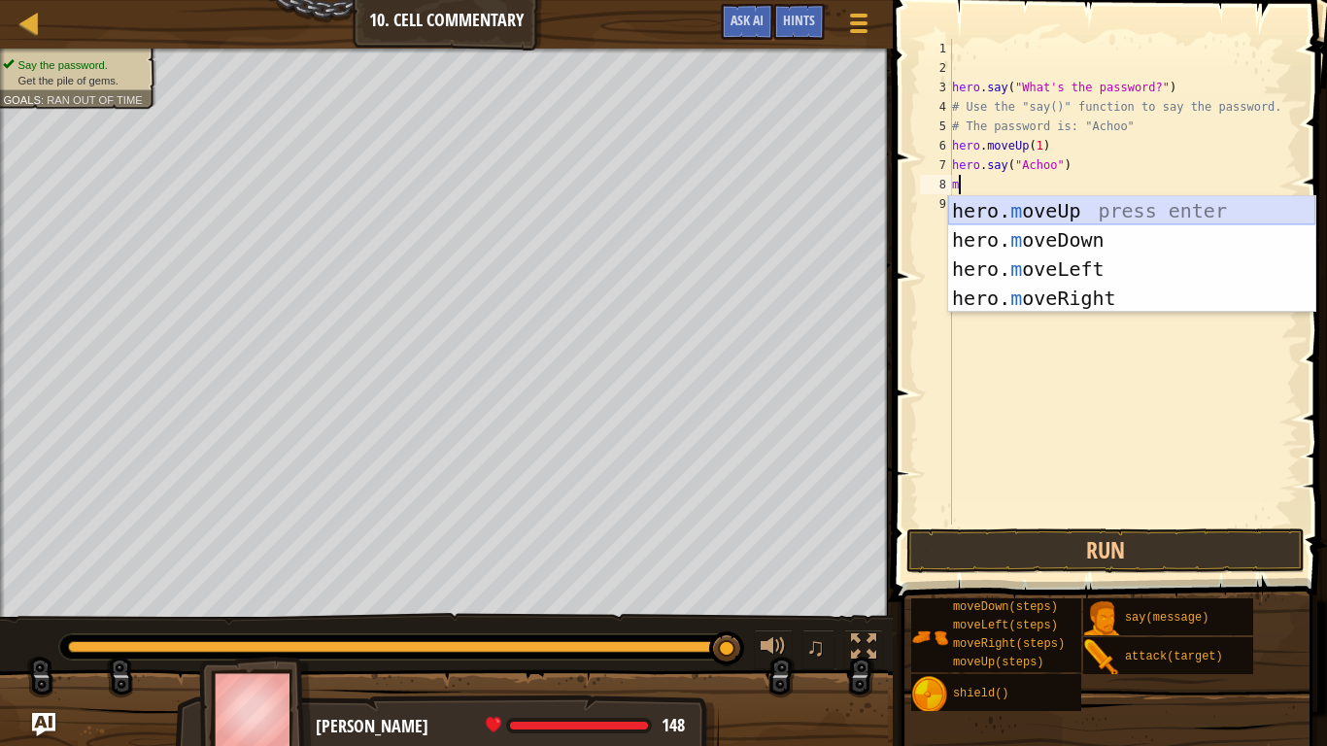
click at [1137, 217] on div "hero. m oveUp press enter hero. m oveDown press enter hero. m oveLeft press ent…" at bounding box center [1131, 283] width 367 height 175
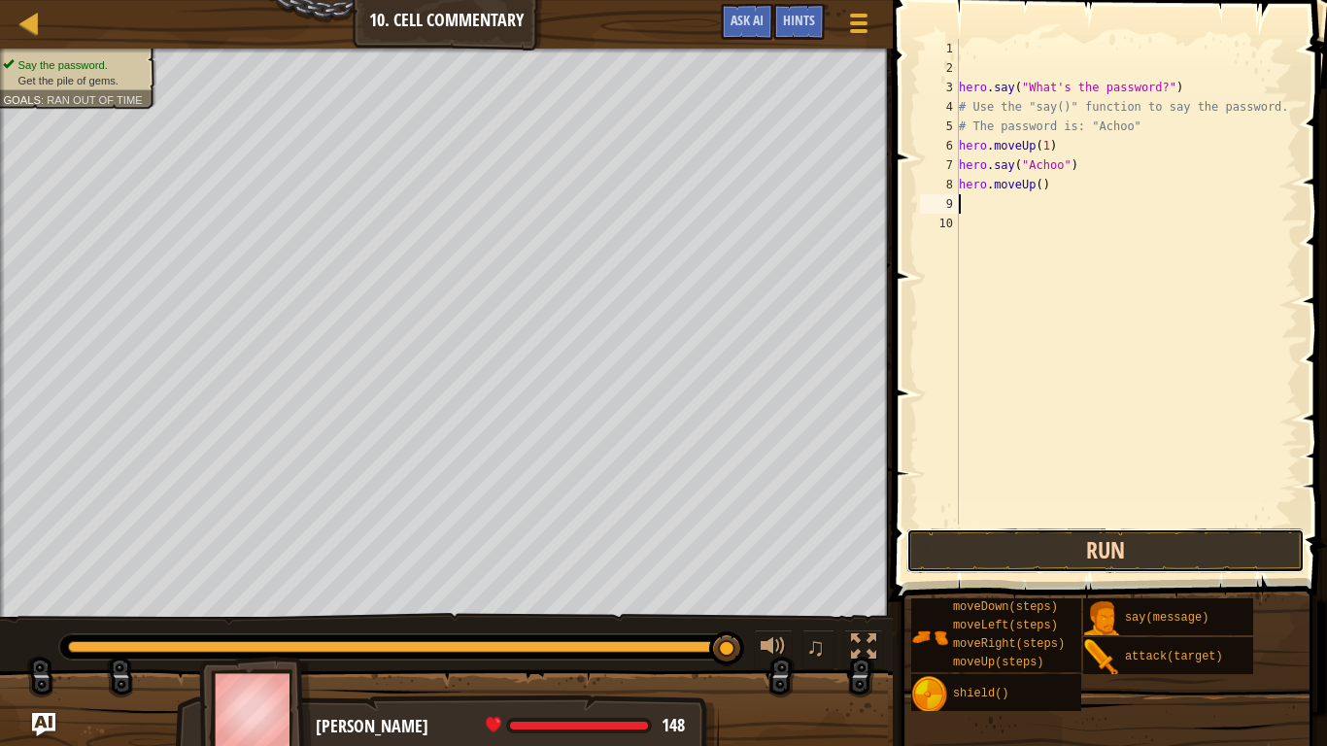
click at [1175, 553] on button "Run" at bounding box center [1106, 551] width 398 height 45
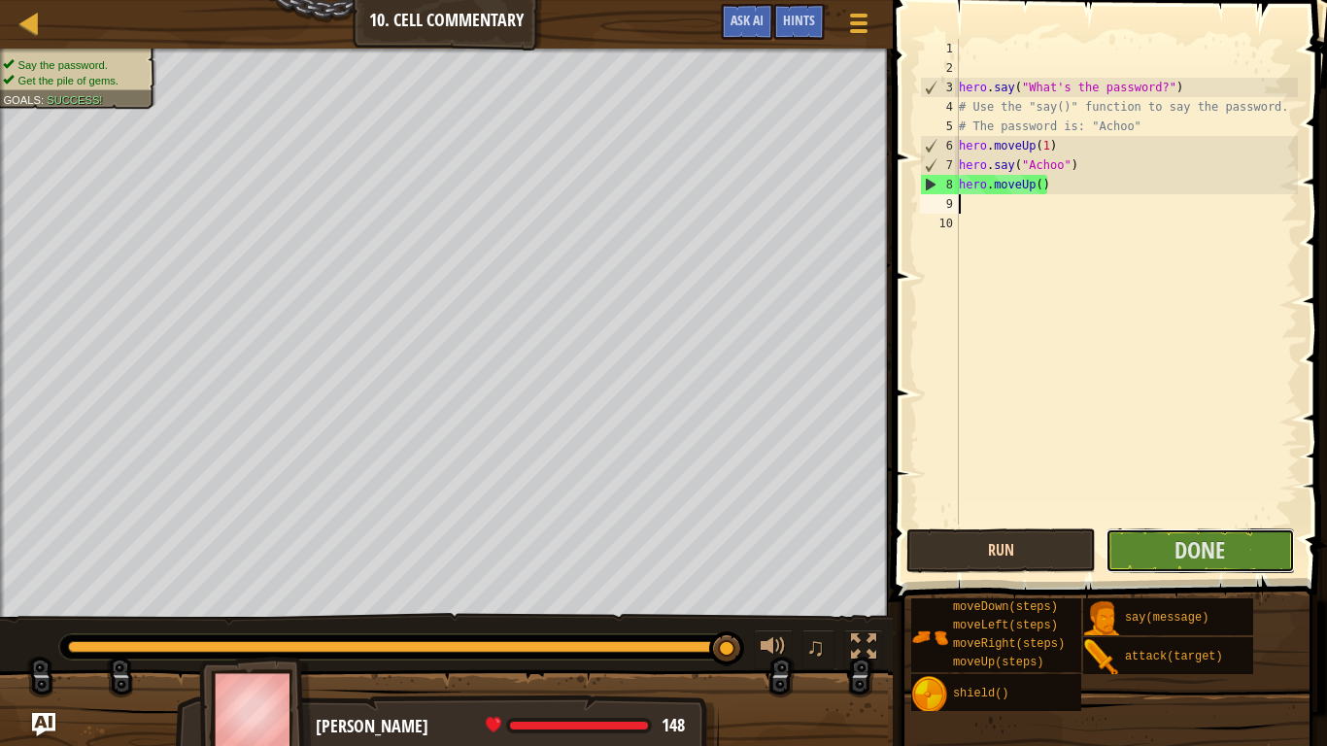
click at [1175, 553] on span "Done" at bounding box center [1200, 549] width 51 height 31
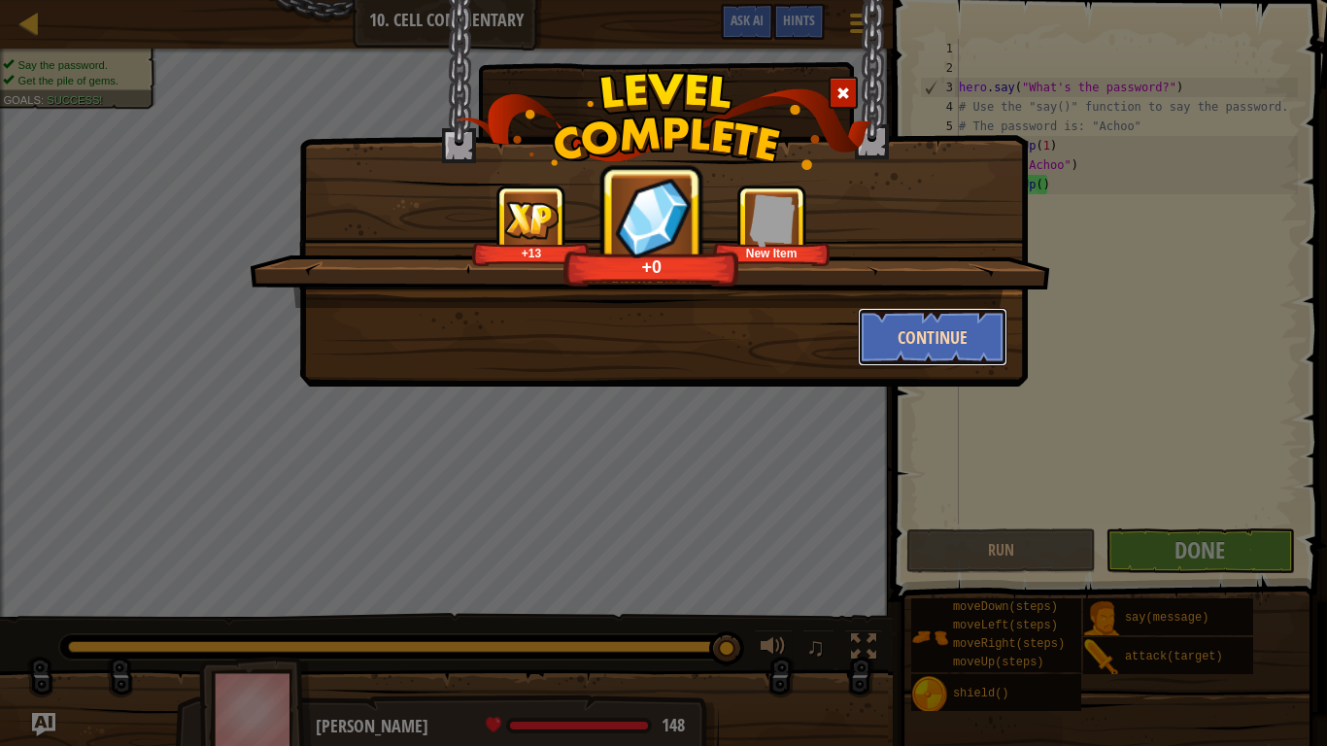
click at [909, 343] on button "Continue" at bounding box center [933, 337] width 151 height 58
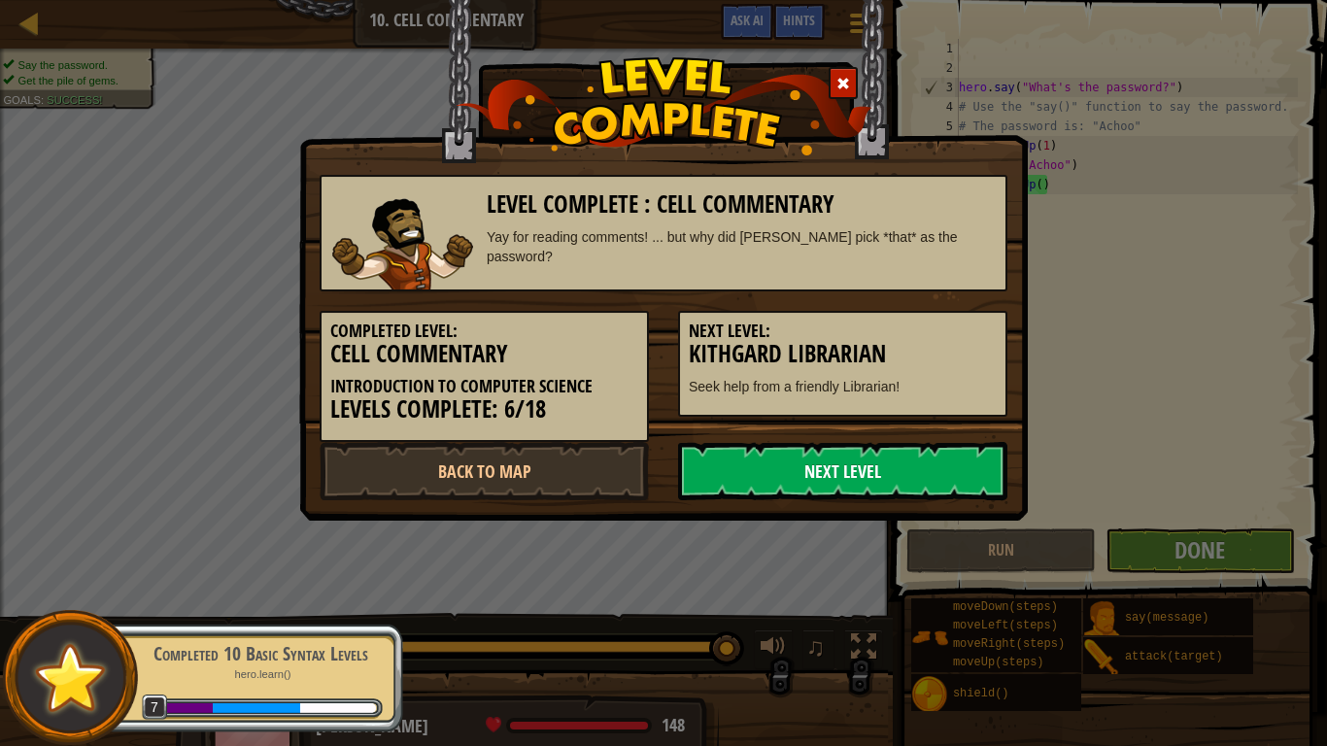
click at [837, 477] on link "Next Level" at bounding box center [842, 471] width 329 height 58
